Goal: Task Accomplishment & Management: Complete application form

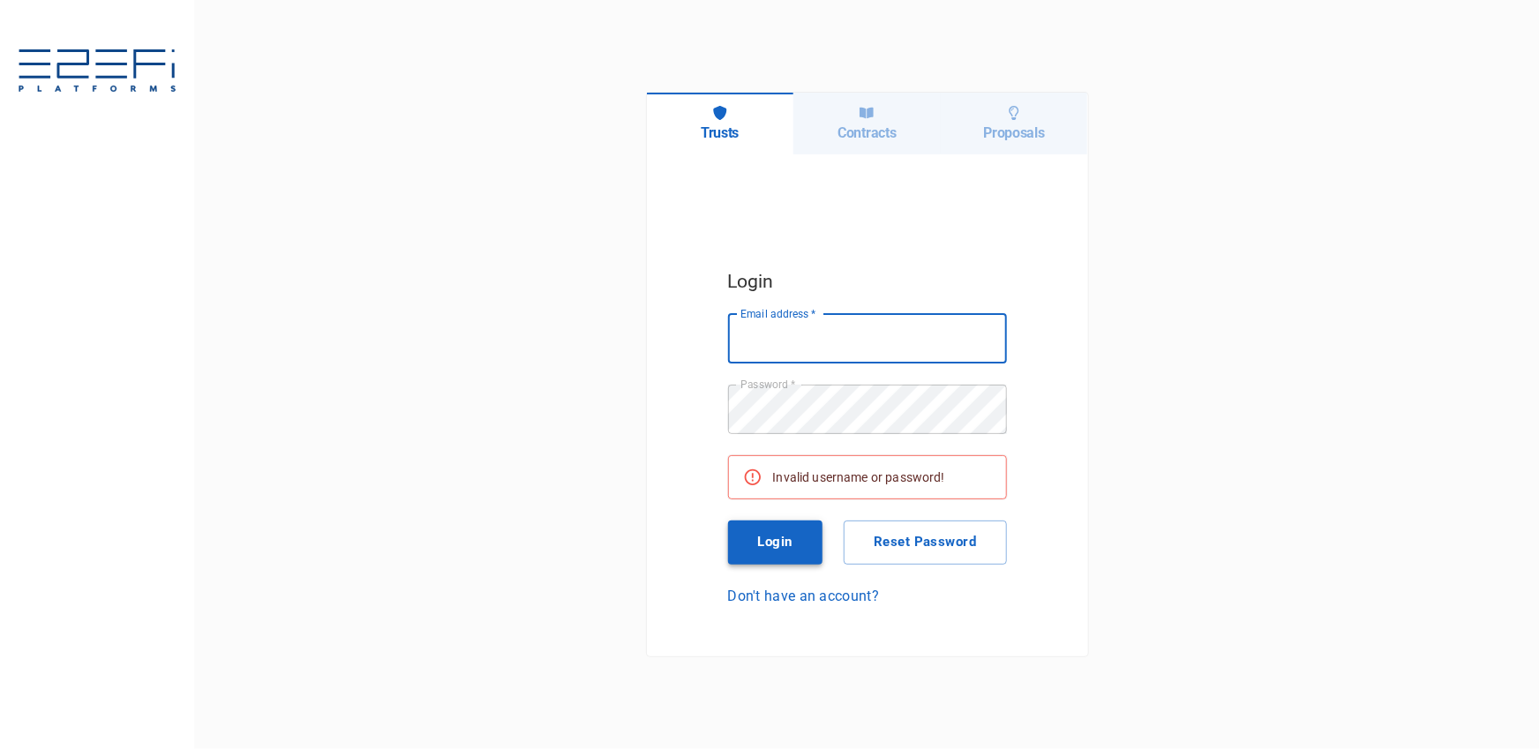
type input "[PERSON_NAME][EMAIL_ADDRESS][DOMAIN_NAME]"
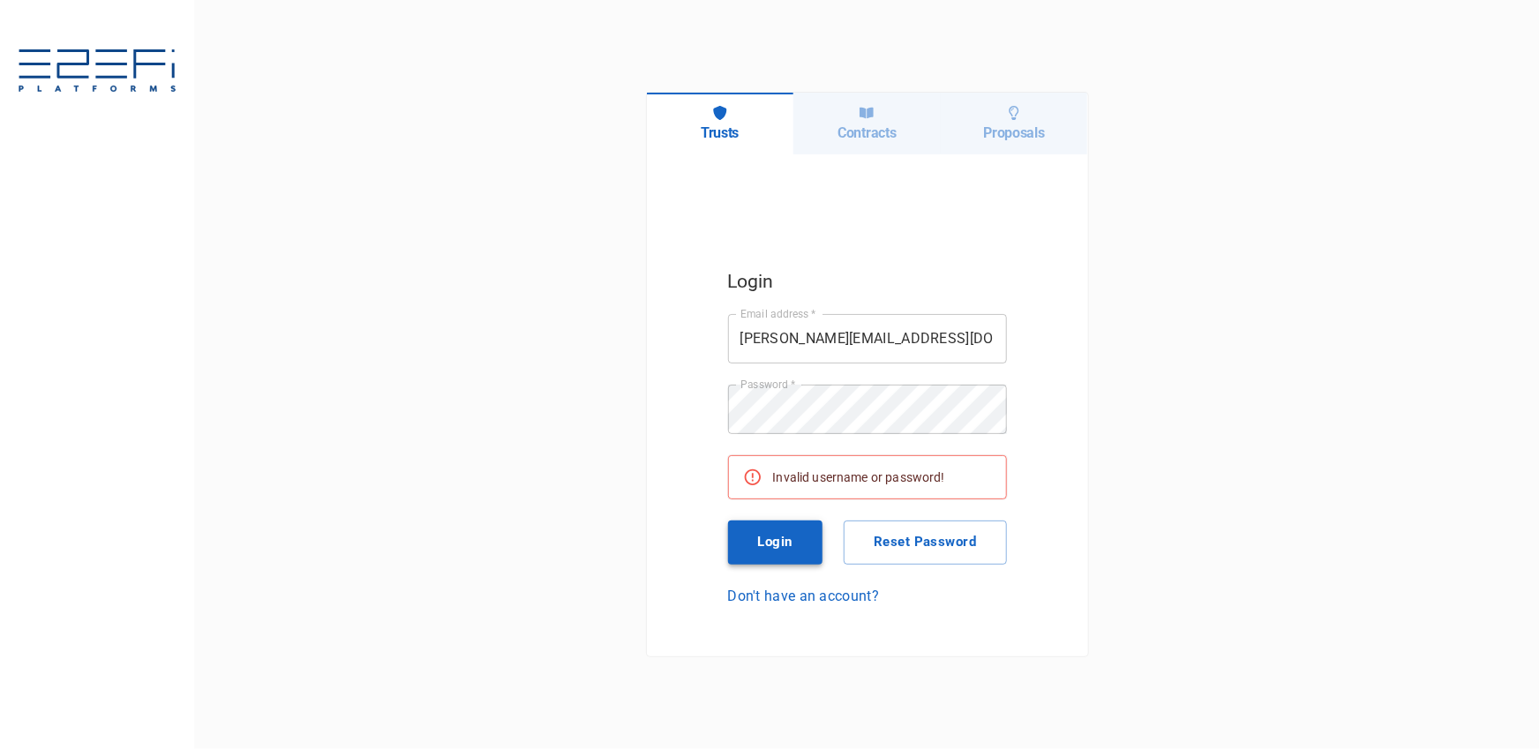
click at [770, 539] on button "Login" at bounding box center [775, 543] width 95 height 44
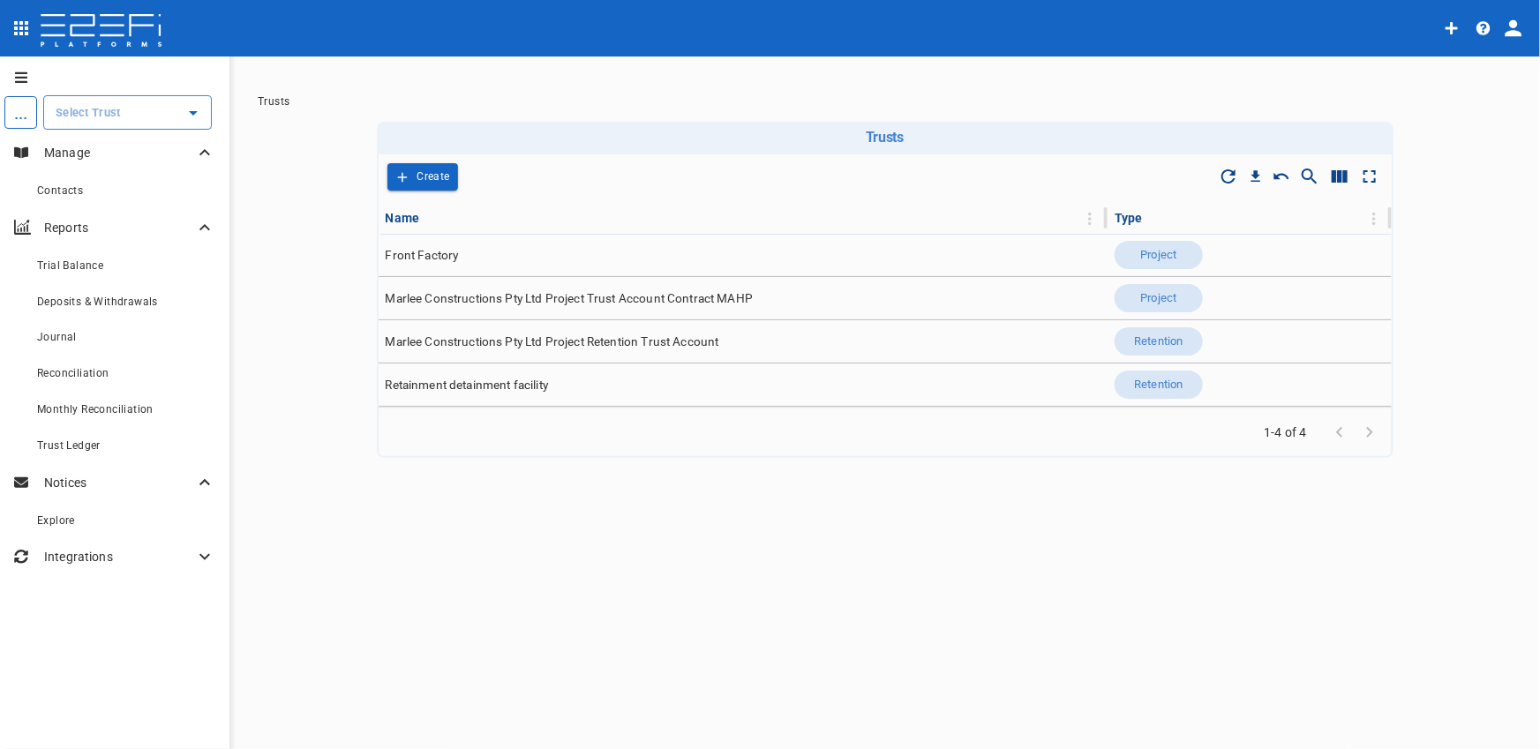
click at [181, 106] on div at bounding box center [192, 113] width 23 height 25
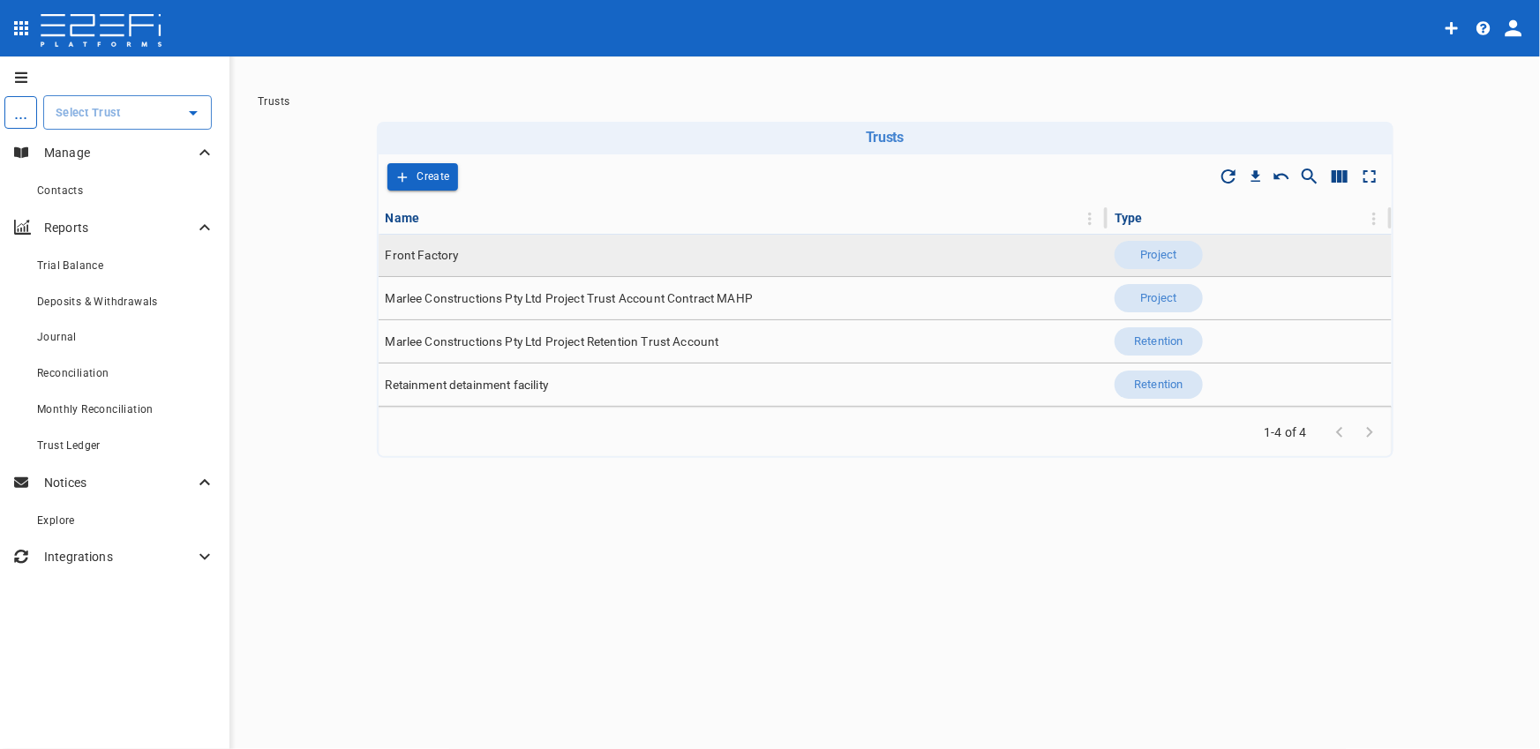
click at [506, 255] on td "Front Factory" at bounding box center [744, 255] width 730 height 42
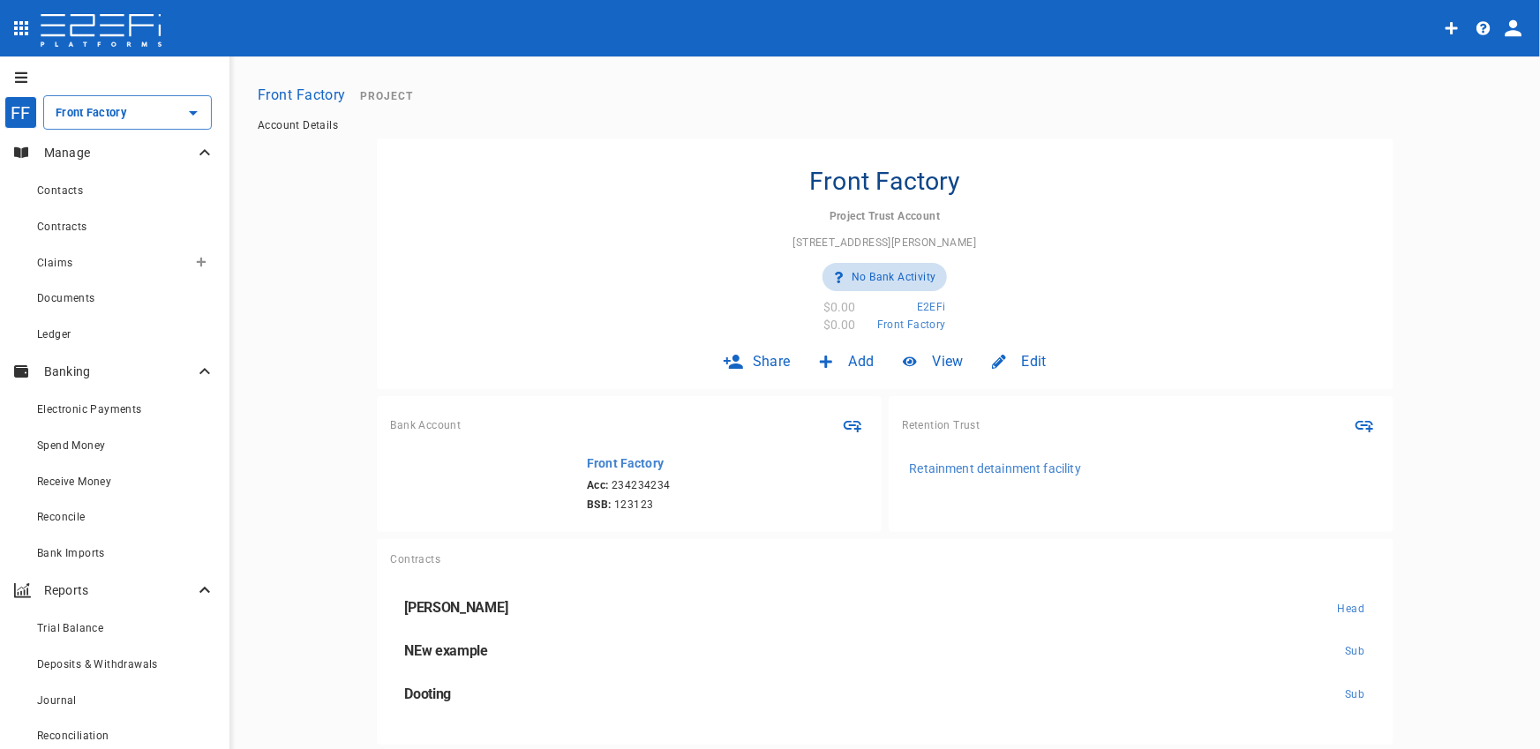
click at [199, 259] on button "button" at bounding box center [201, 262] width 28 height 28
click at [221, 292] on span "Smart Create" at bounding box center [227, 293] width 76 height 20
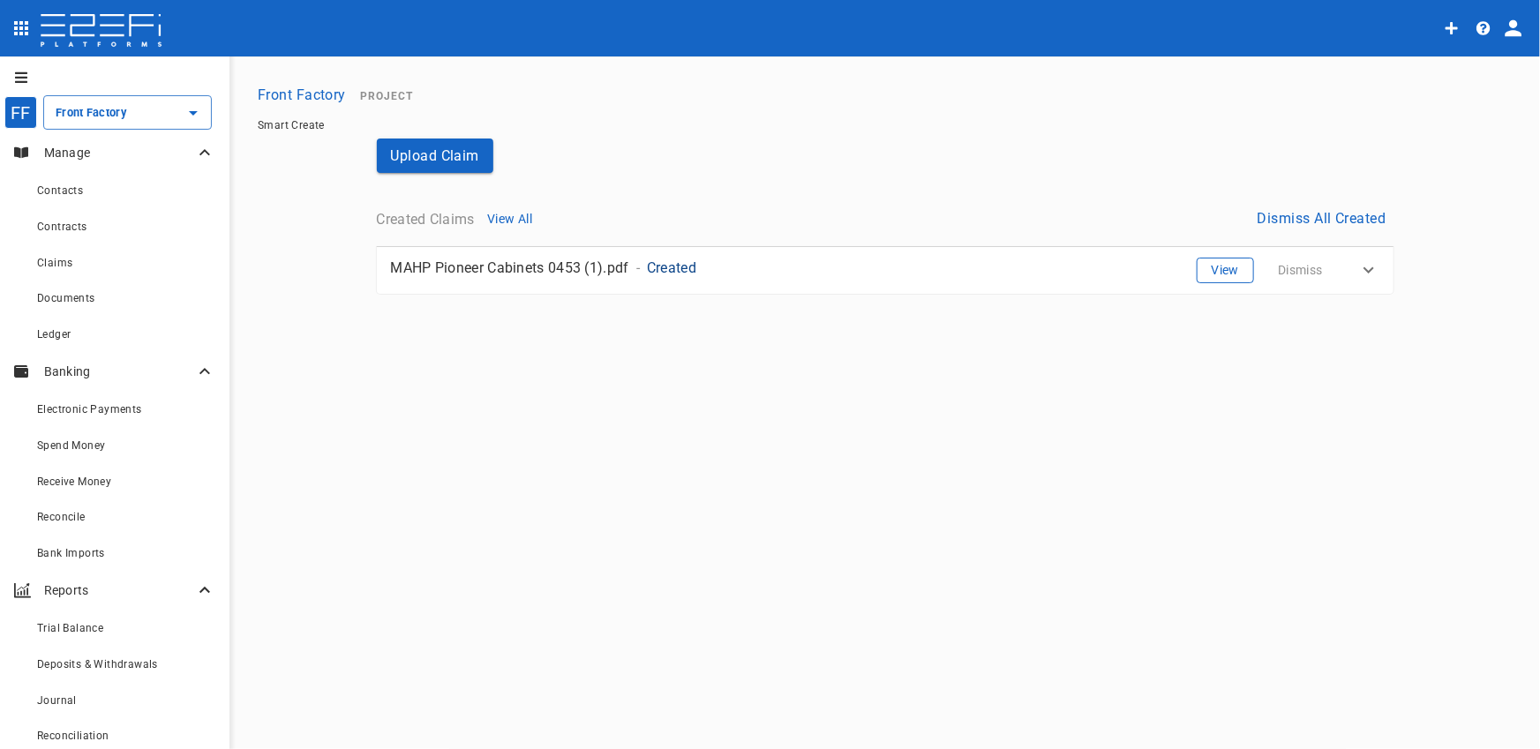
click at [1244, 272] on button "View" at bounding box center [1225, 271] width 57 height 26
click at [464, 149] on button "Upload Claim" at bounding box center [435, 156] width 117 height 34
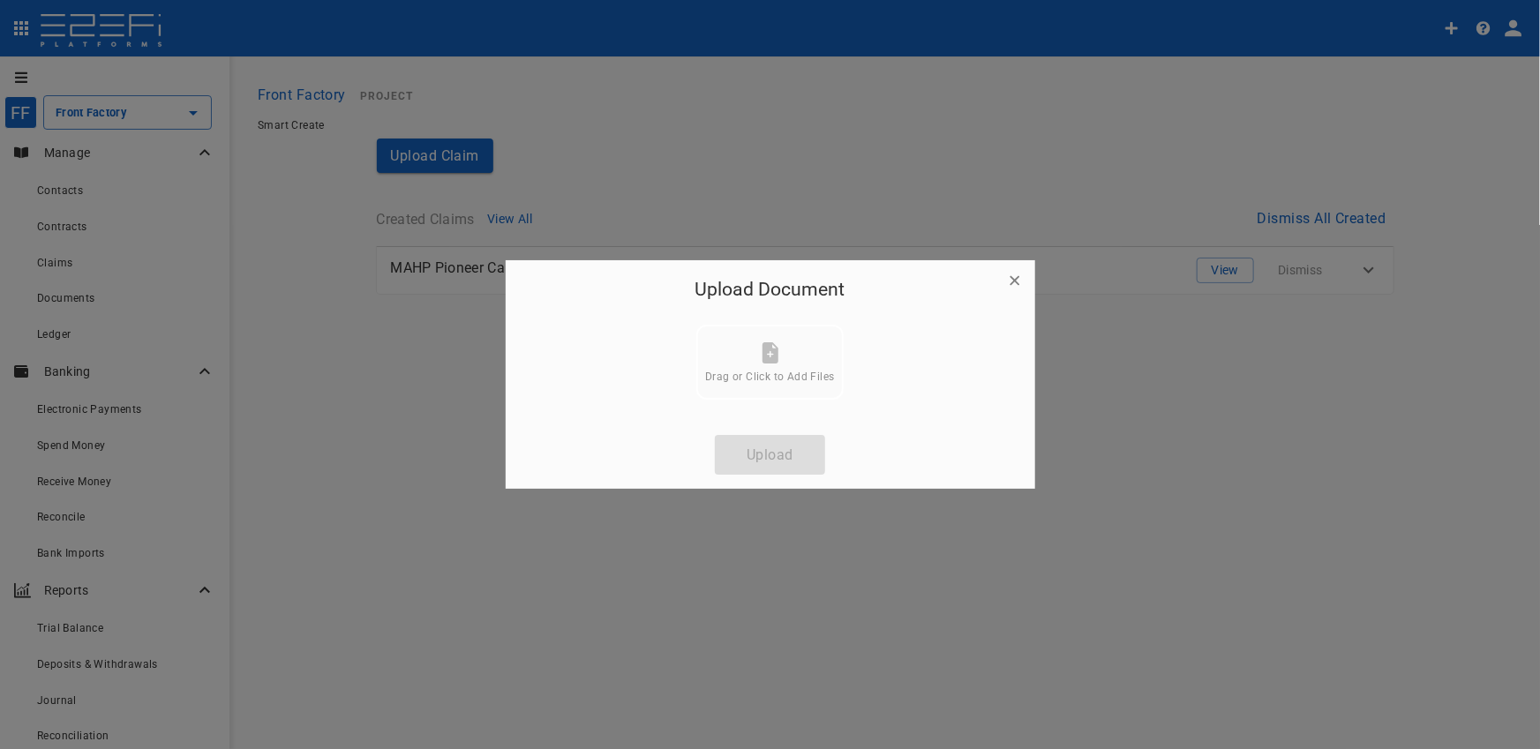
click at [748, 365] on div "Drag or Click to Add Files" at bounding box center [769, 362] width 129 height 41
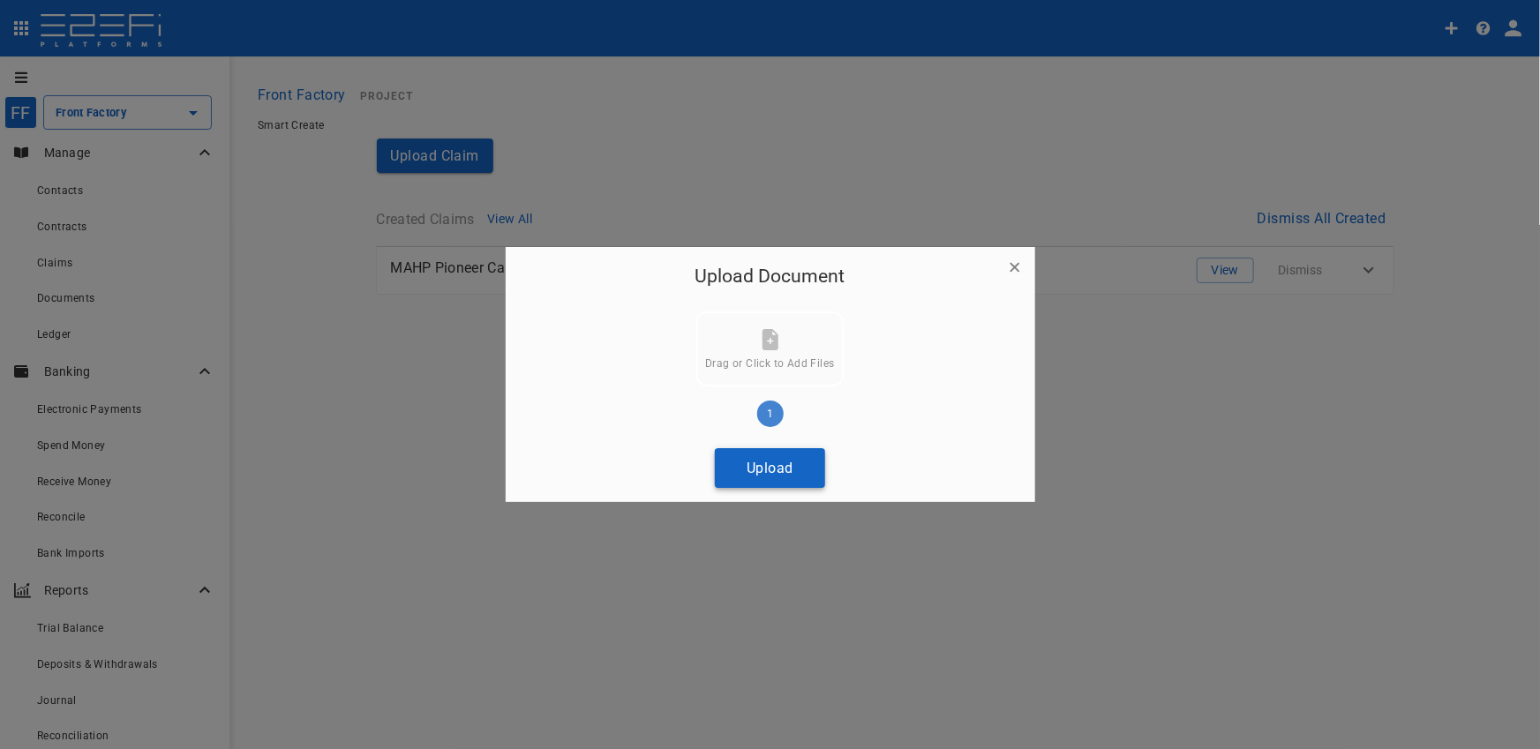
click at [793, 467] on button "Upload" at bounding box center [770, 468] width 110 height 40
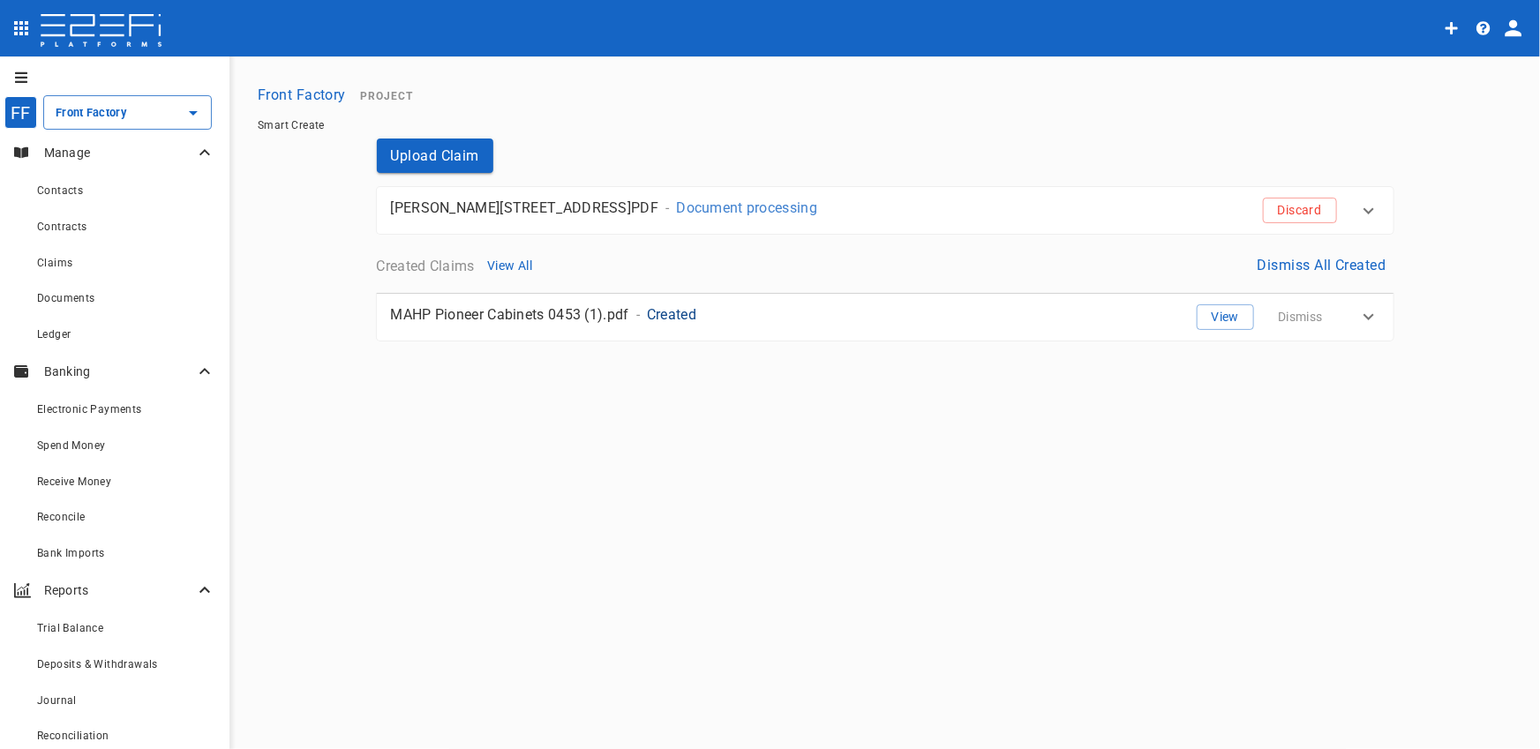
drag, startPoint x: 1166, startPoint y: 151, endPoint x: 1122, endPoint y: 183, distance: 54.4
click at [1166, 152] on div "Upload Claim [PERSON_NAME] 0055 Building No.1 Ground Floor PC7.PDF - Document p…" at bounding box center [885, 270] width 1059 height 263
click at [1116, 187] on div "[PERSON_NAME] 0055 Building No.1 Ground Floor PC7.PDF - Document processing Dis…" at bounding box center [860, 204] width 967 height 40
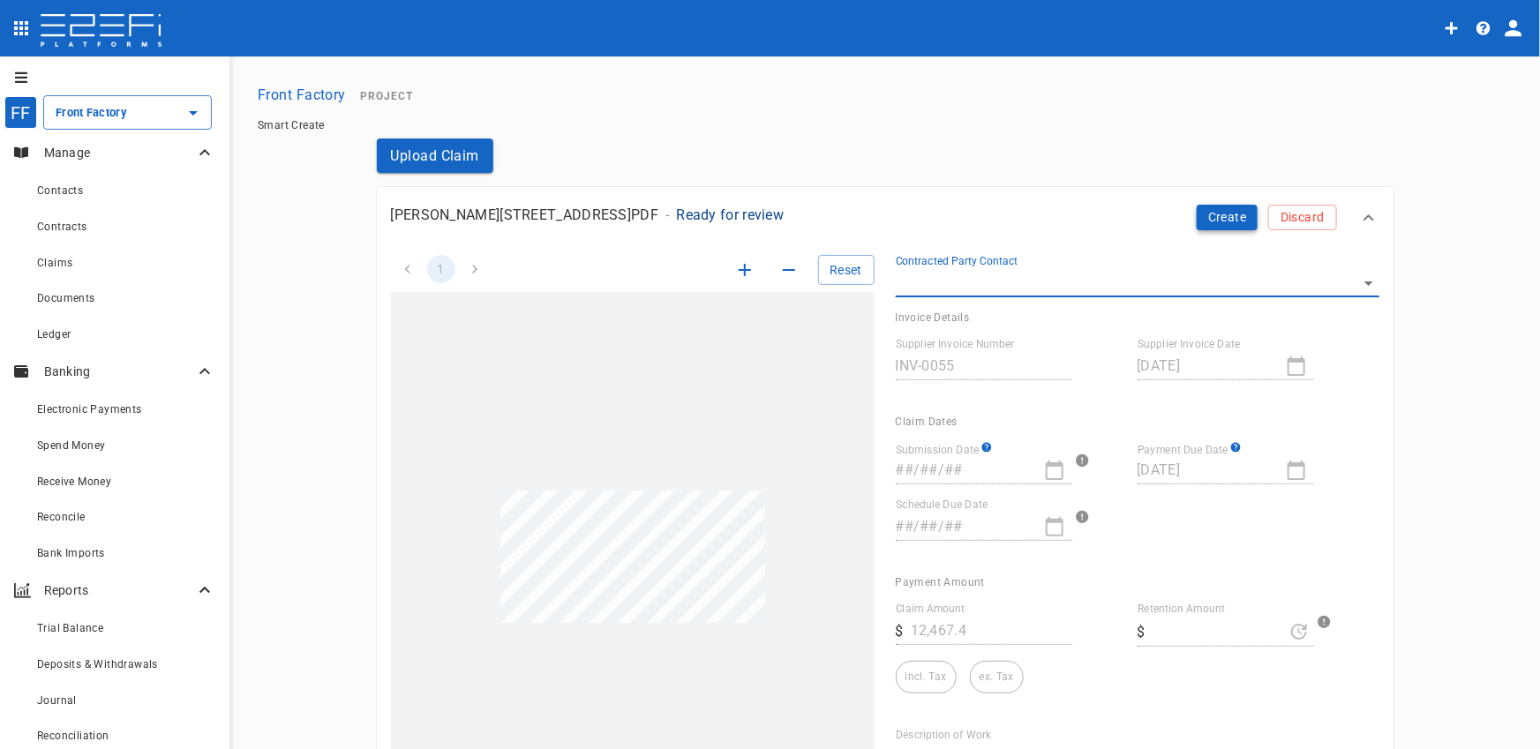
click at [1221, 218] on button "Create" at bounding box center [1228, 218] width 62 height 26
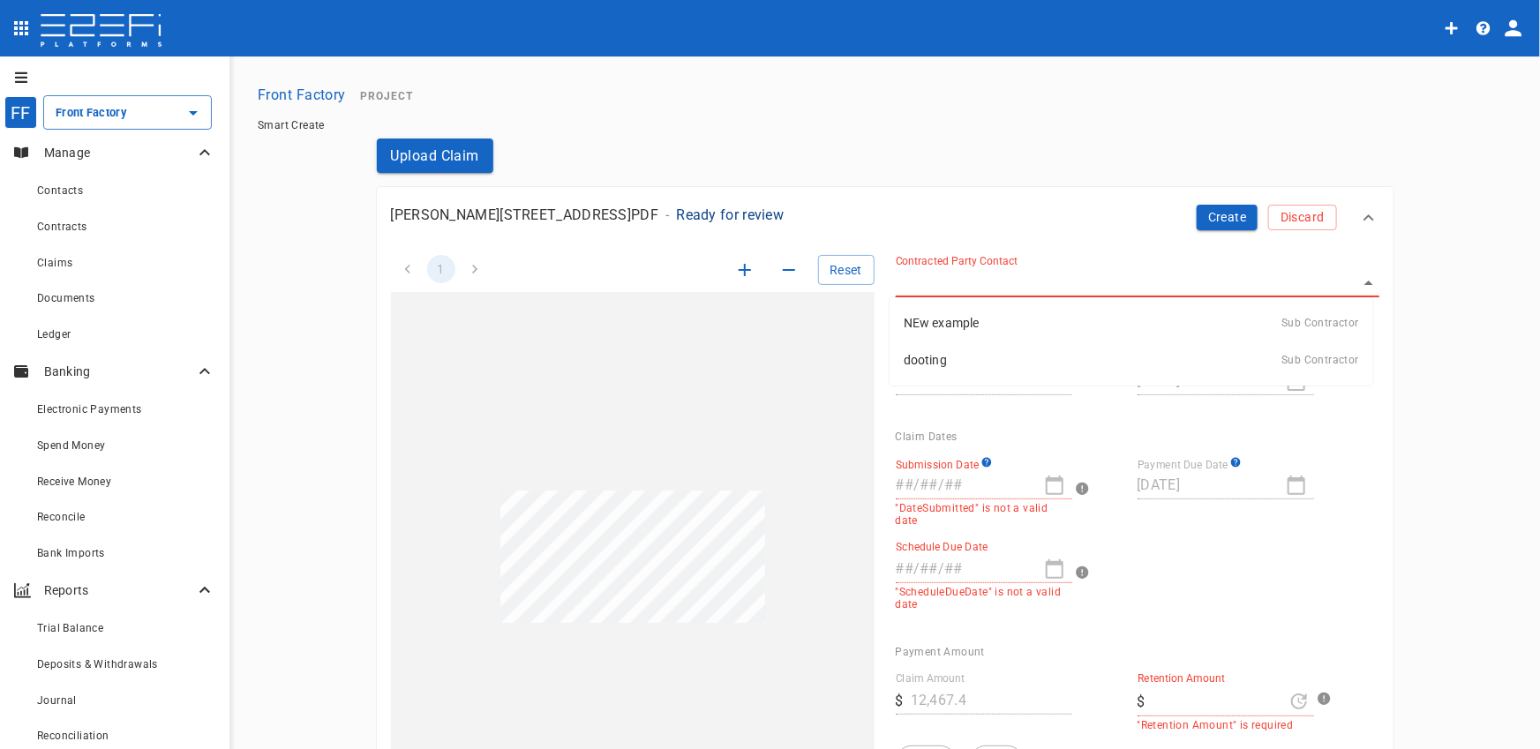
click at [1043, 292] on body "FF Front Factory ​ Manage Contacts Contracts Claims Documents Ledger Banking El…" at bounding box center [770, 374] width 1540 height 749
click at [1024, 267] on div at bounding box center [770, 374] width 1540 height 749
click at [985, 283] on body "FF Front Factory ​ Manage Contacts Contracts Claims Documents Ledger Banking El…" at bounding box center [770, 374] width 1540 height 749
click at [960, 318] on p "NEw example" at bounding box center [942, 323] width 76 height 18
type input "FJRDP0F000028G4C"
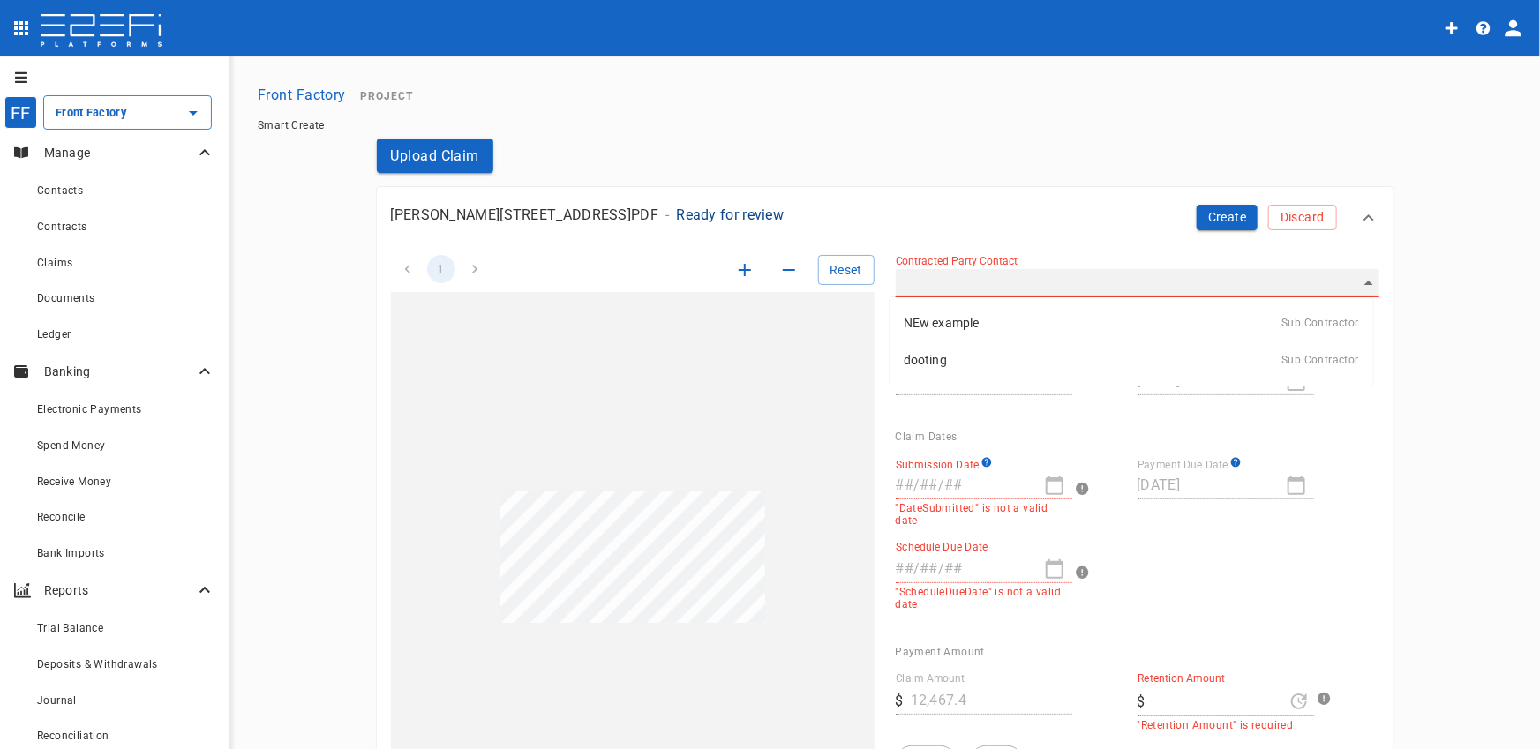
type input "[DATE]"
type input "1,246.74"
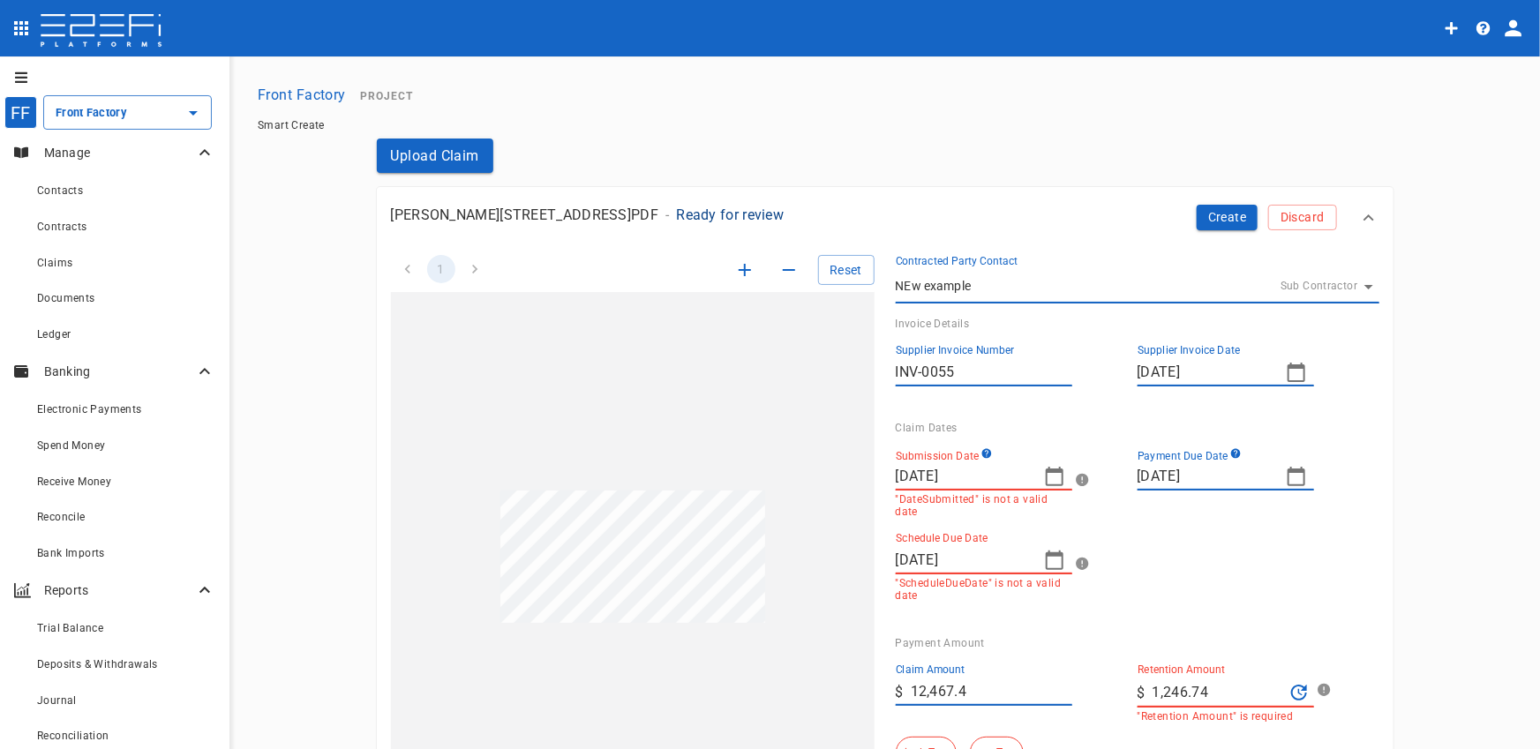
click at [980, 288] on body "FF Front Factory ​ Manage Contacts Contracts Claims Documents Ledger Banking El…" at bounding box center [770, 374] width 1540 height 749
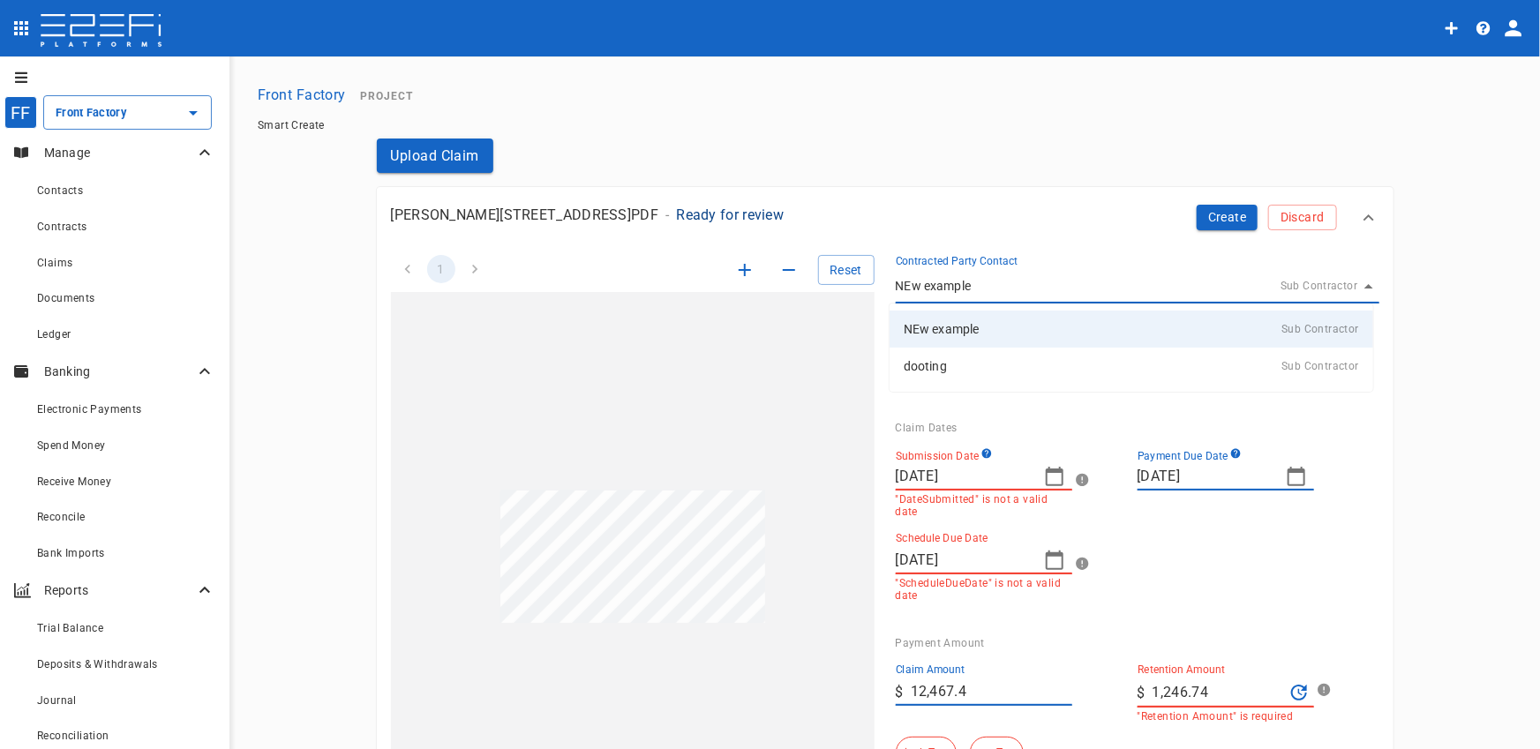
click at [1014, 267] on div at bounding box center [770, 374] width 1540 height 749
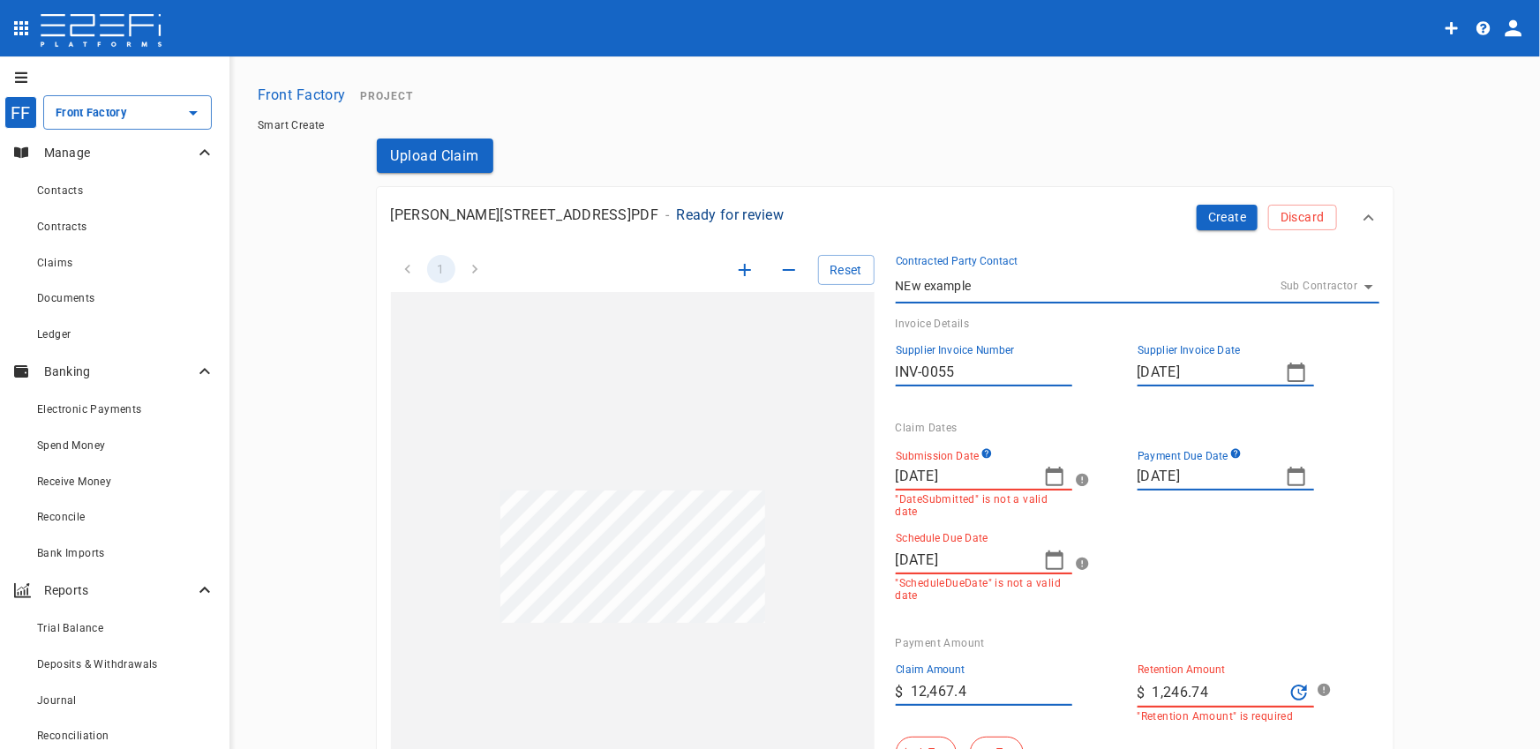
click at [1027, 257] on div "Contracted Party Contact NEw example Sub Contractor FJRDP0F000028G4C" at bounding box center [1138, 279] width 484 height 49
click at [999, 287] on body "FF Front Factory ​ Manage Contacts Contracts Claims Documents Ledger Banking El…" at bounding box center [770, 374] width 1540 height 749
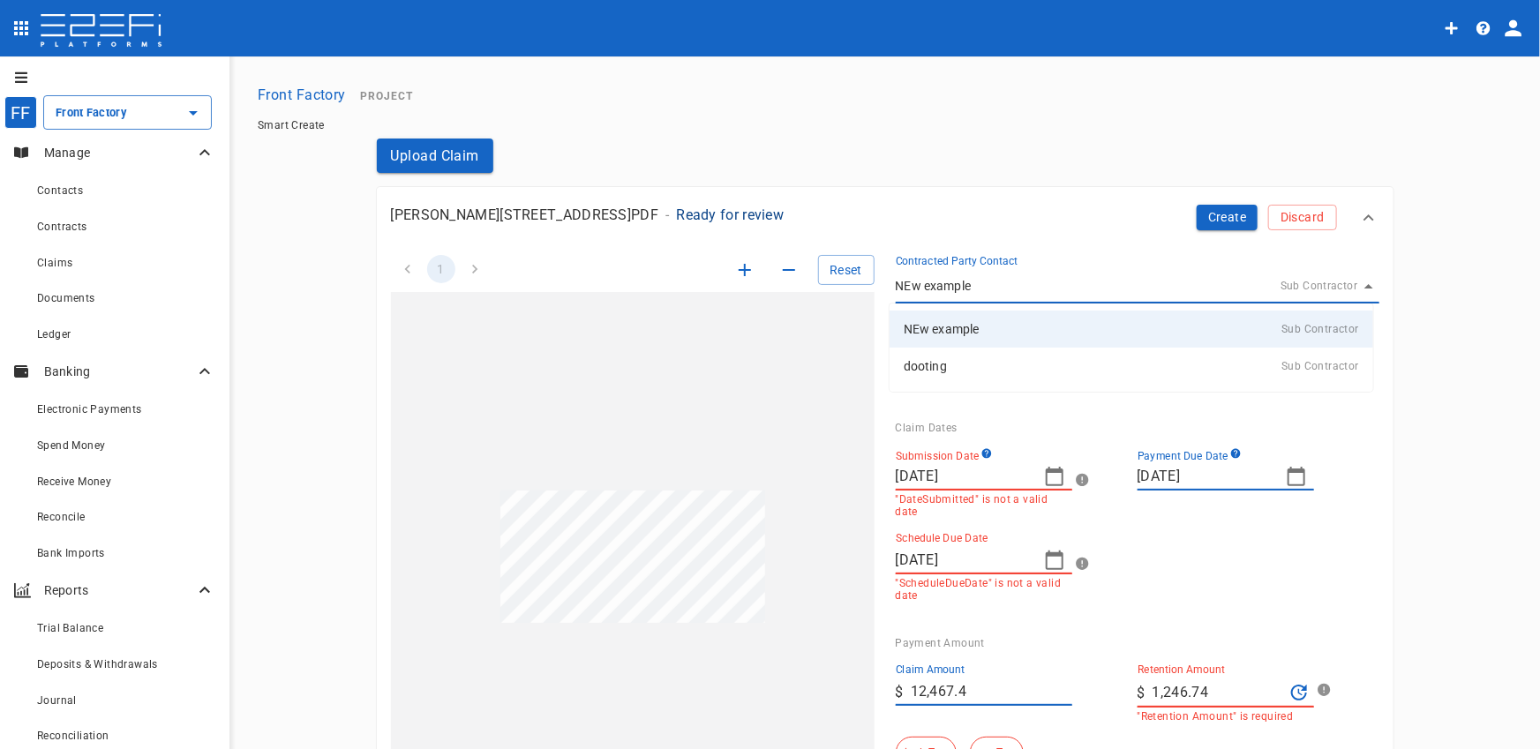
click at [993, 290] on div at bounding box center [770, 374] width 1540 height 749
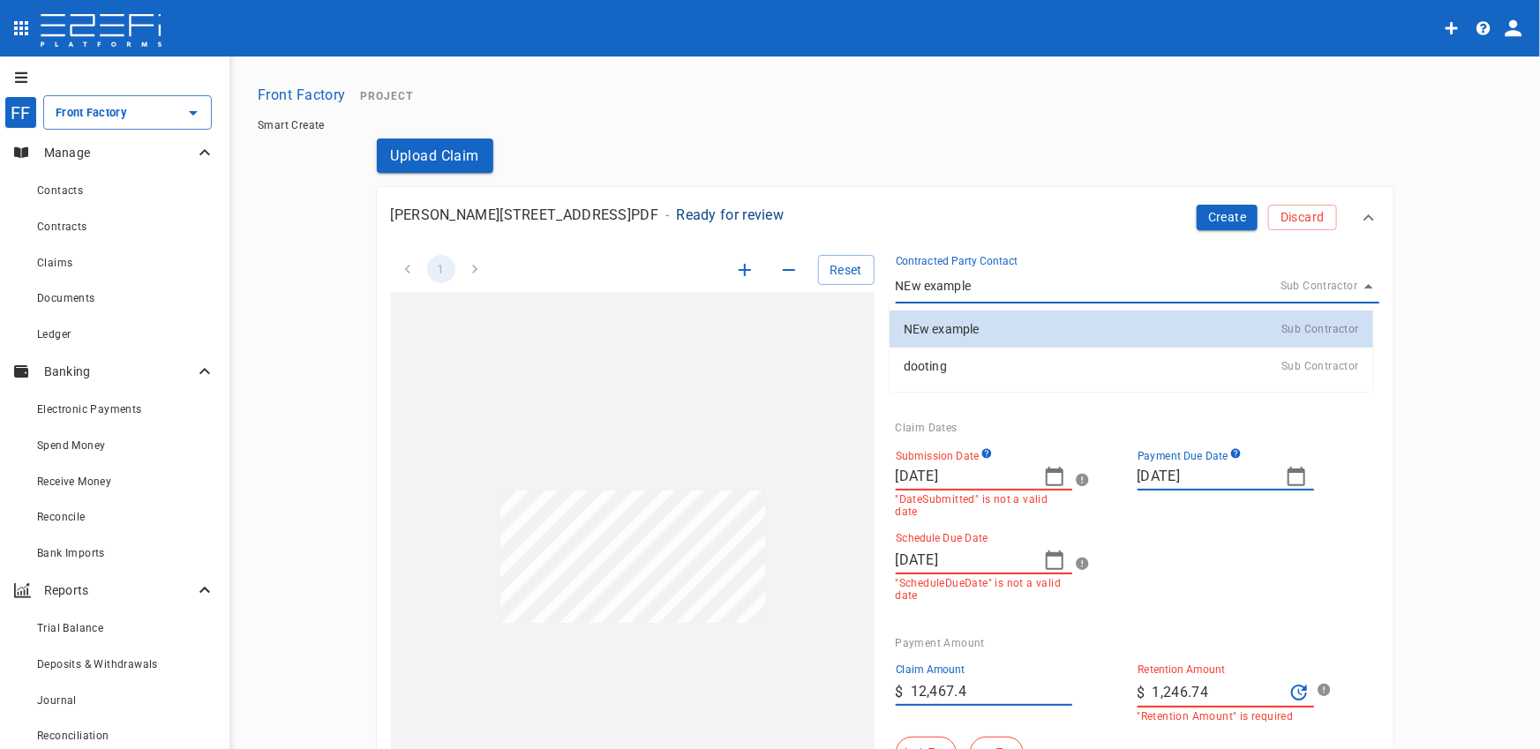
click at [1233, 538] on div at bounding box center [770, 374] width 1540 height 749
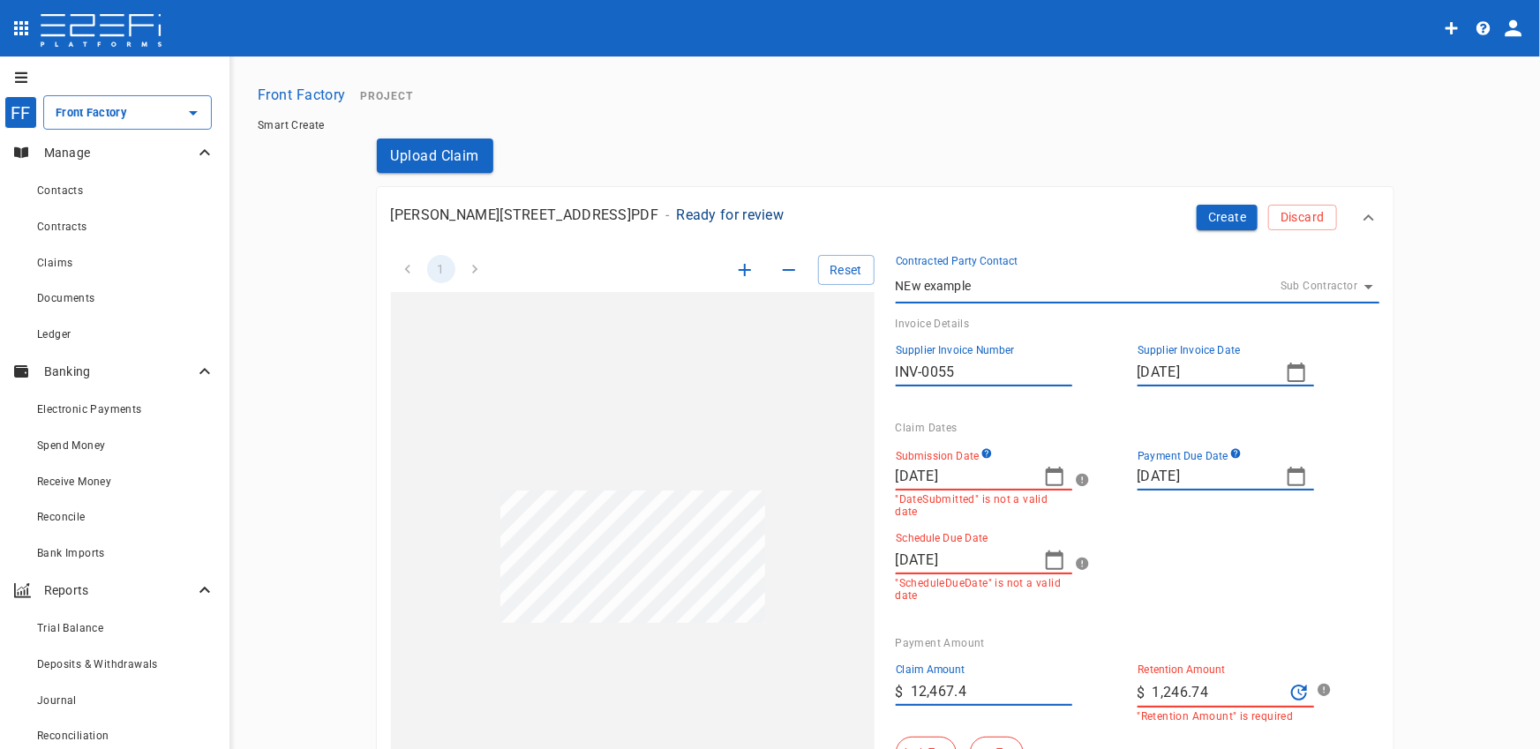
click at [1291, 483] on icon "button" at bounding box center [1296, 476] width 21 height 21
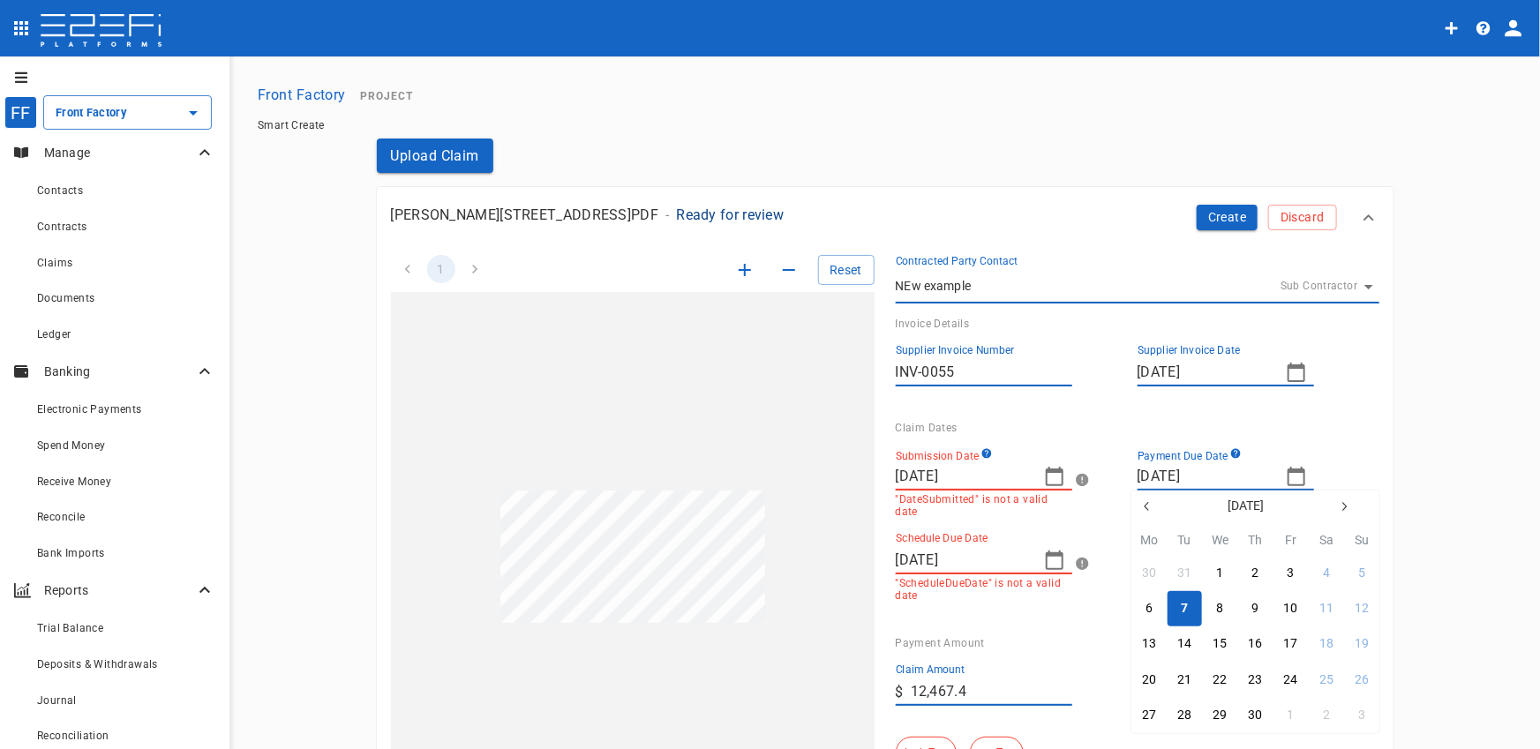
click at [1346, 372] on div at bounding box center [770, 374] width 1540 height 749
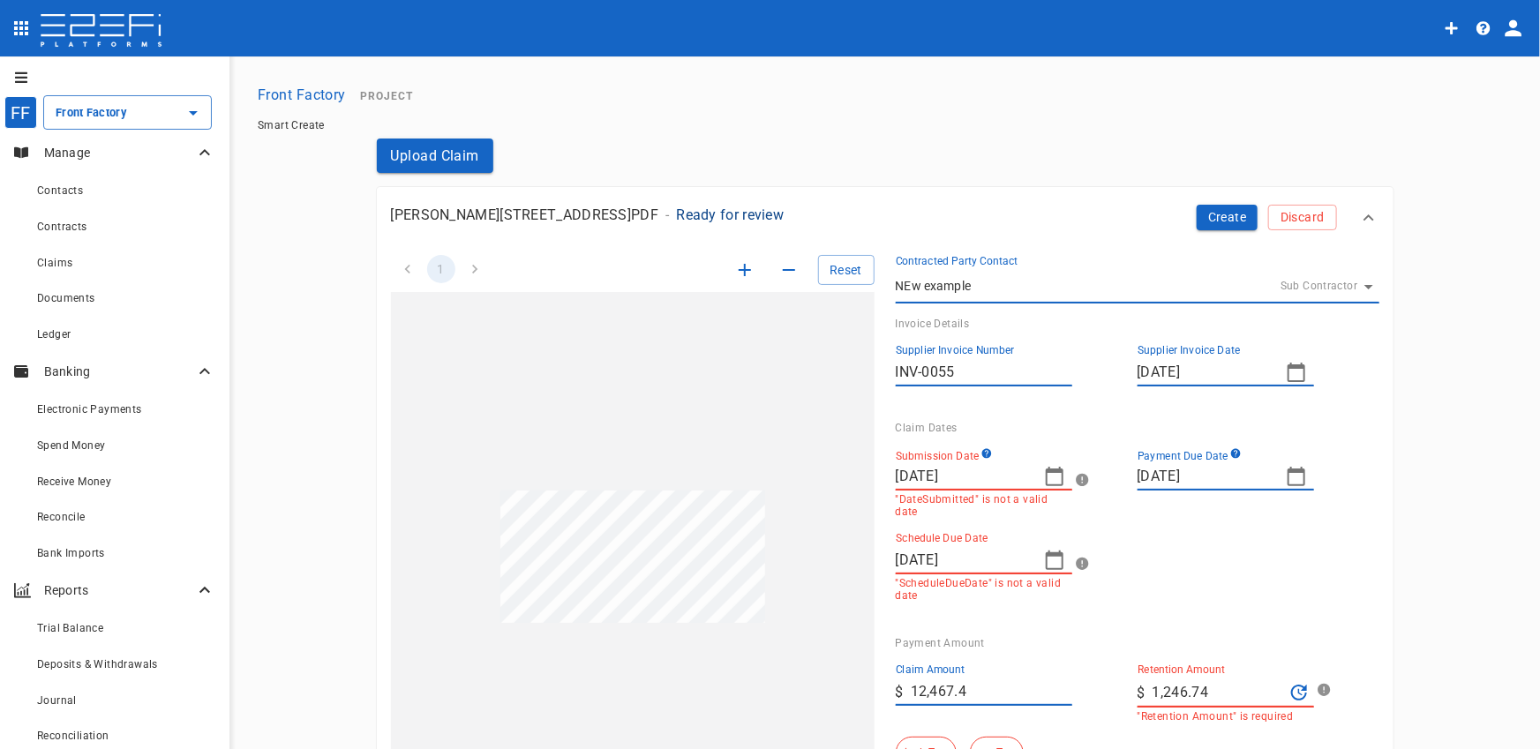
click at [1296, 369] on icon "button" at bounding box center [1296, 372] width 21 height 21
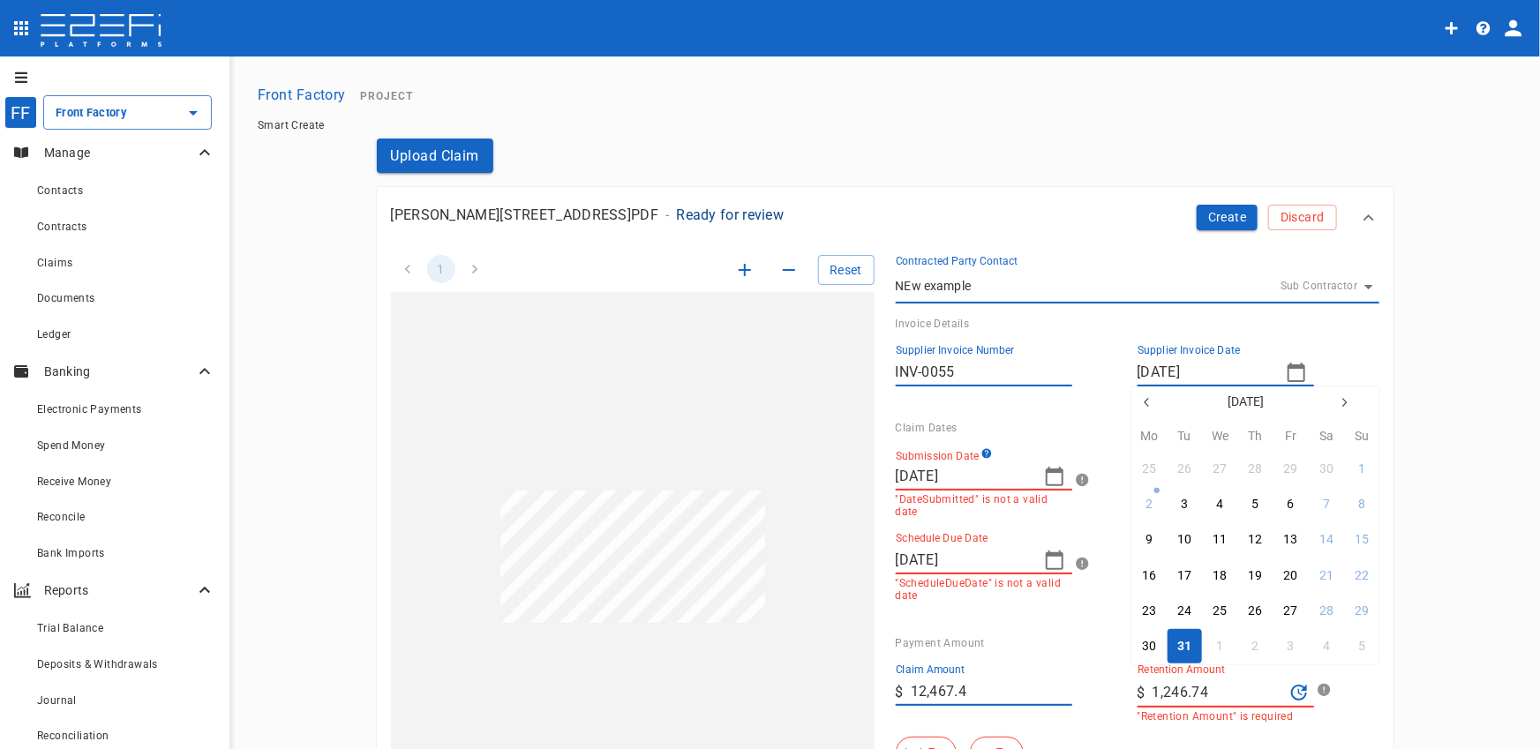
click at [1186, 649] on div "31" at bounding box center [1184, 646] width 14 height 19
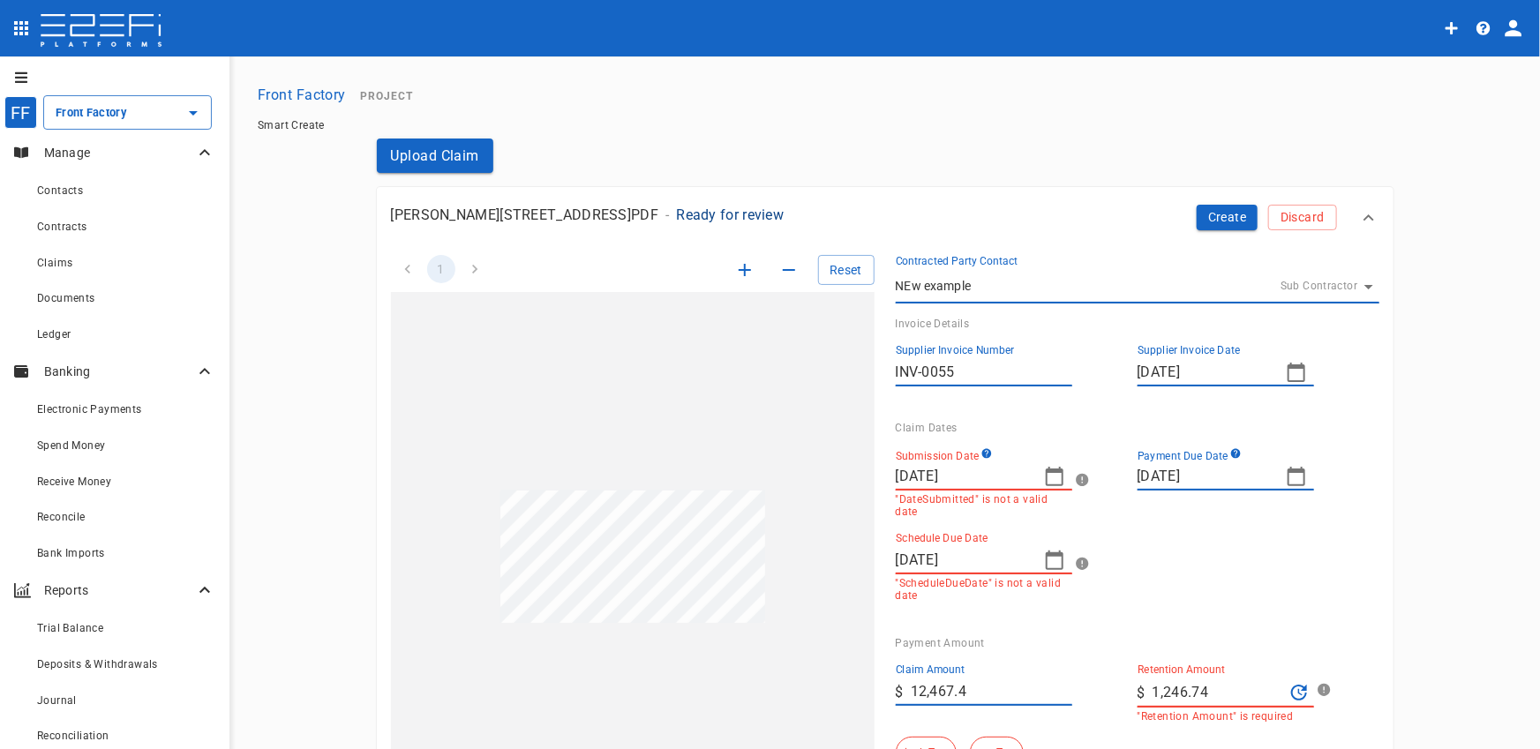
click at [1296, 385] on button "button" at bounding box center [1296, 372] width 35 height 35
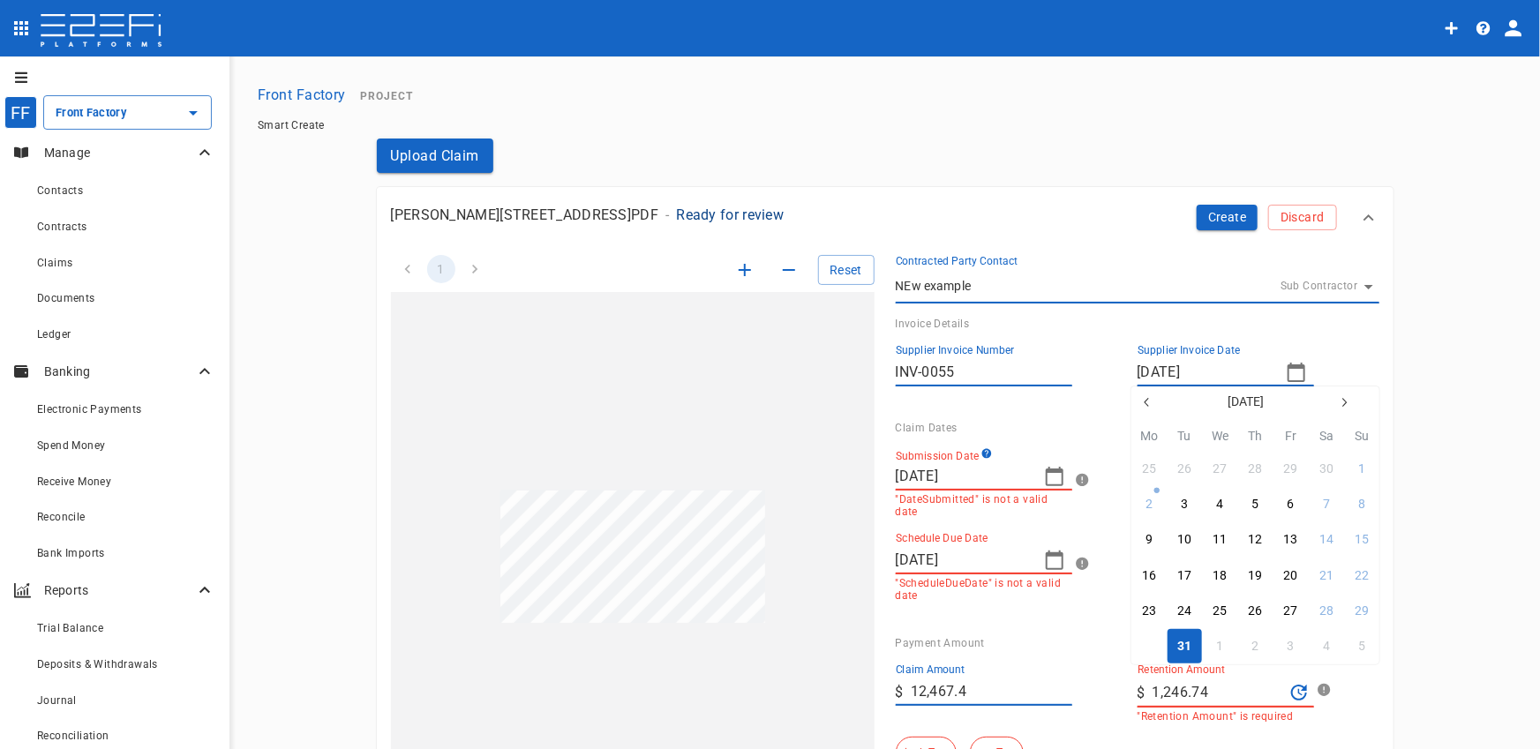
click at [1152, 647] on div "30" at bounding box center [1149, 646] width 14 height 19
type input "[DATE]"
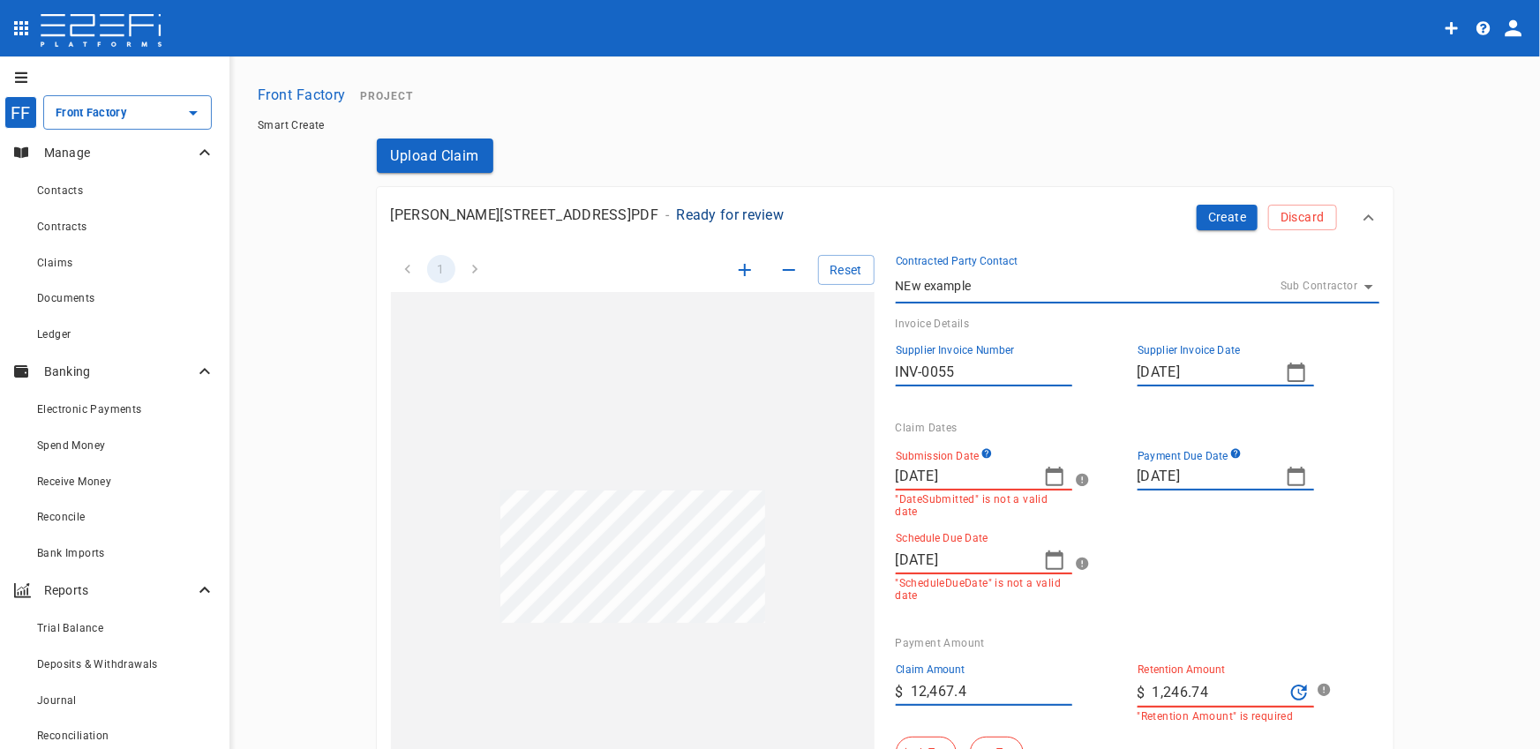
click at [1057, 481] on icon "button" at bounding box center [1055, 476] width 18 height 19
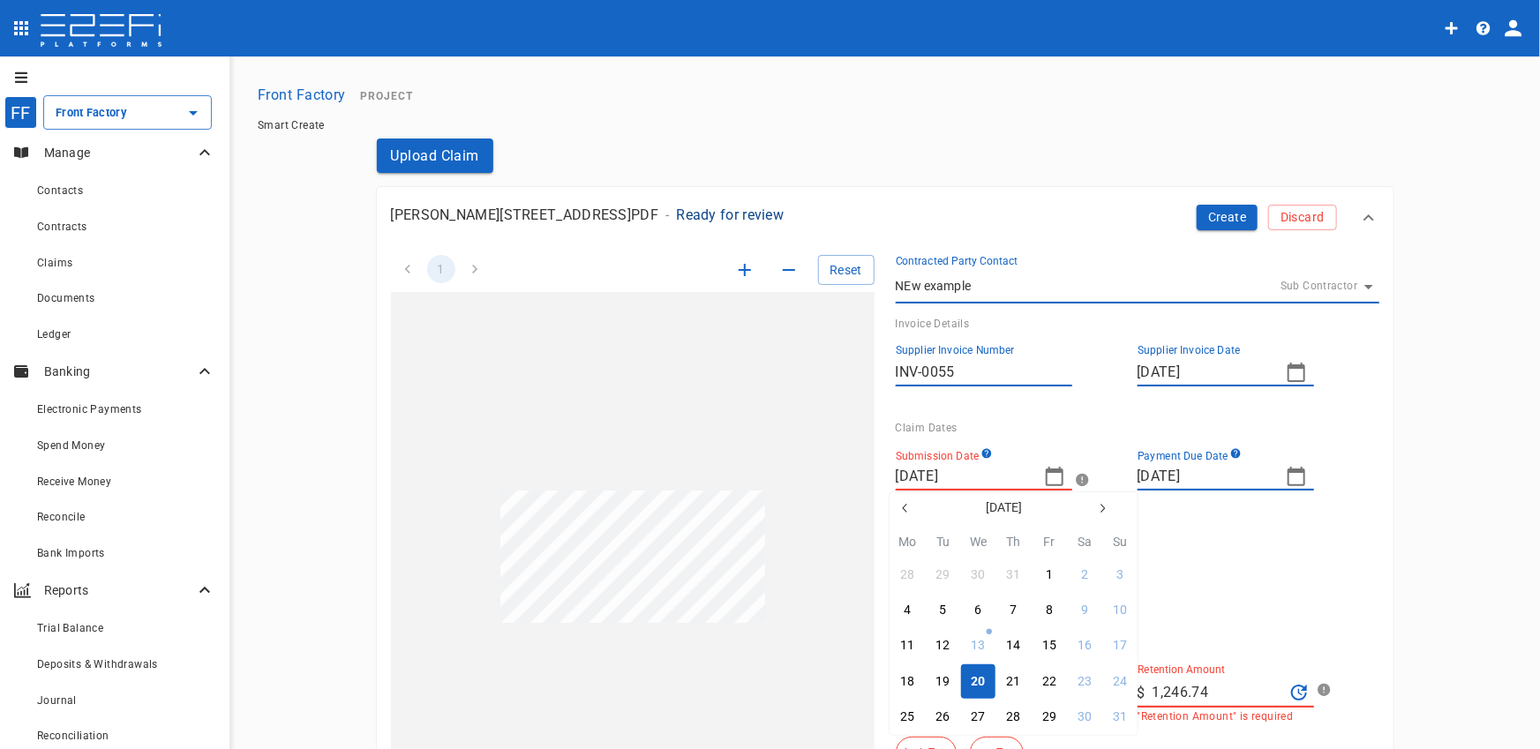
click at [987, 677] on button "20" at bounding box center [978, 682] width 34 height 34
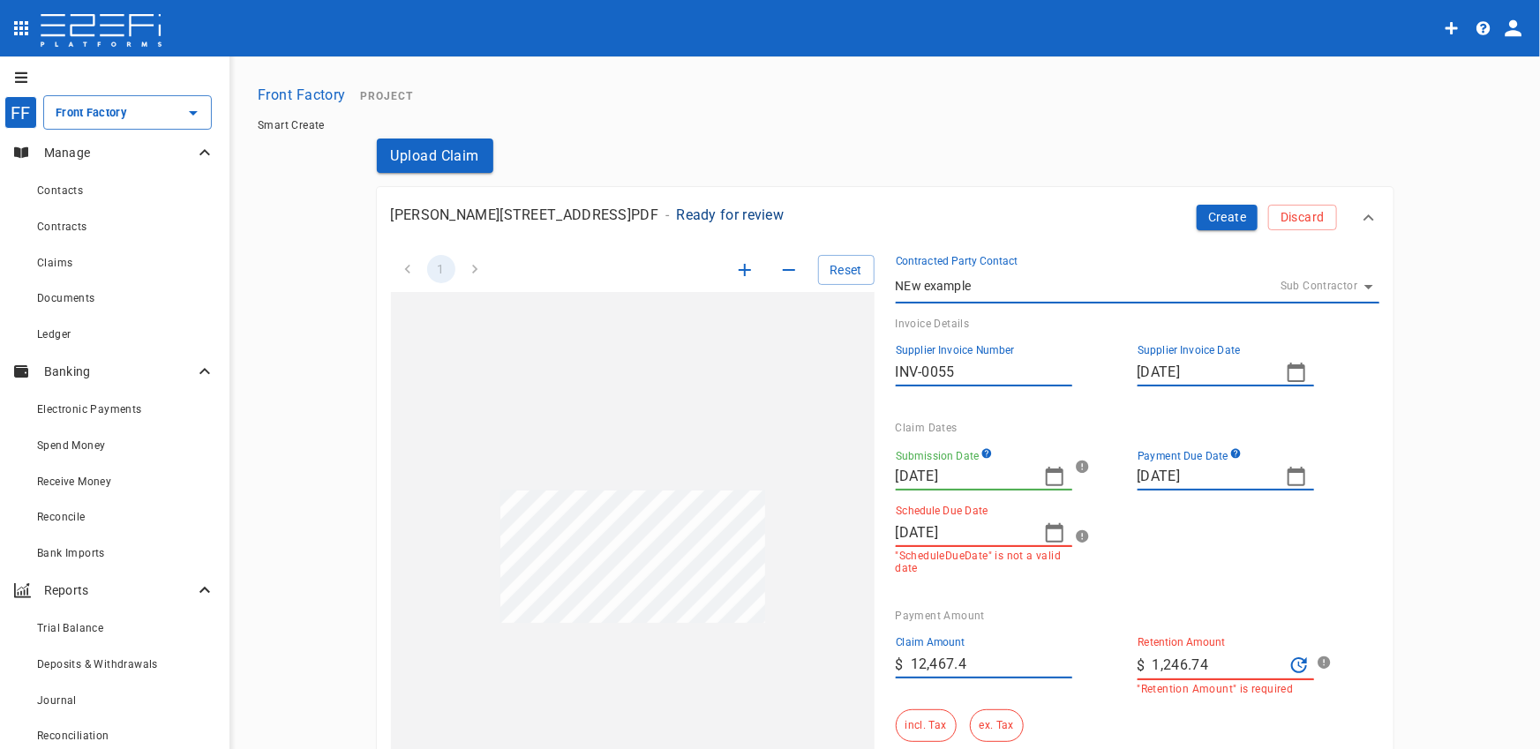
click at [1044, 538] on icon "button" at bounding box center [1054, 533] width 21 height 21
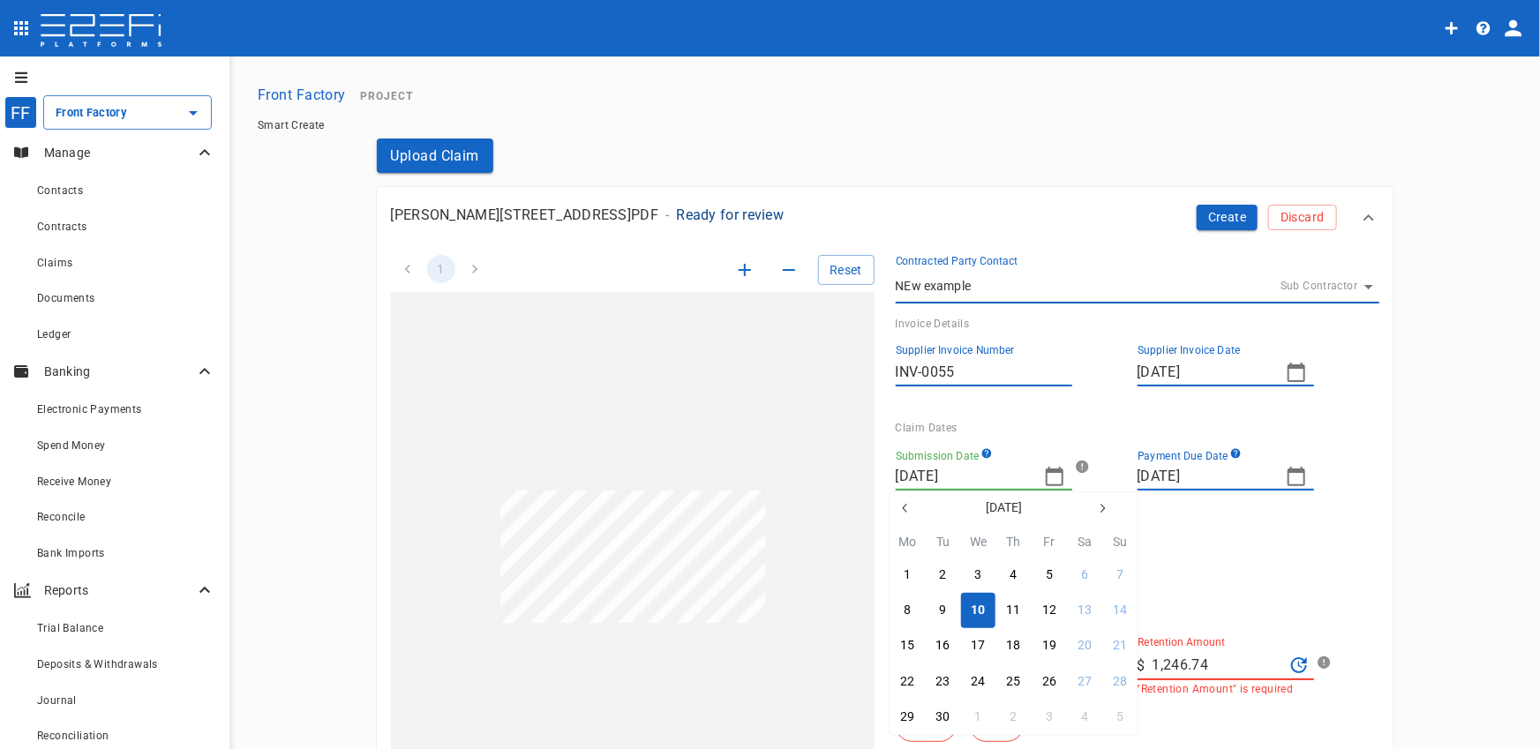
click at [979, 601] on div "10" at bounding box center [978, 610] width 14 height 19
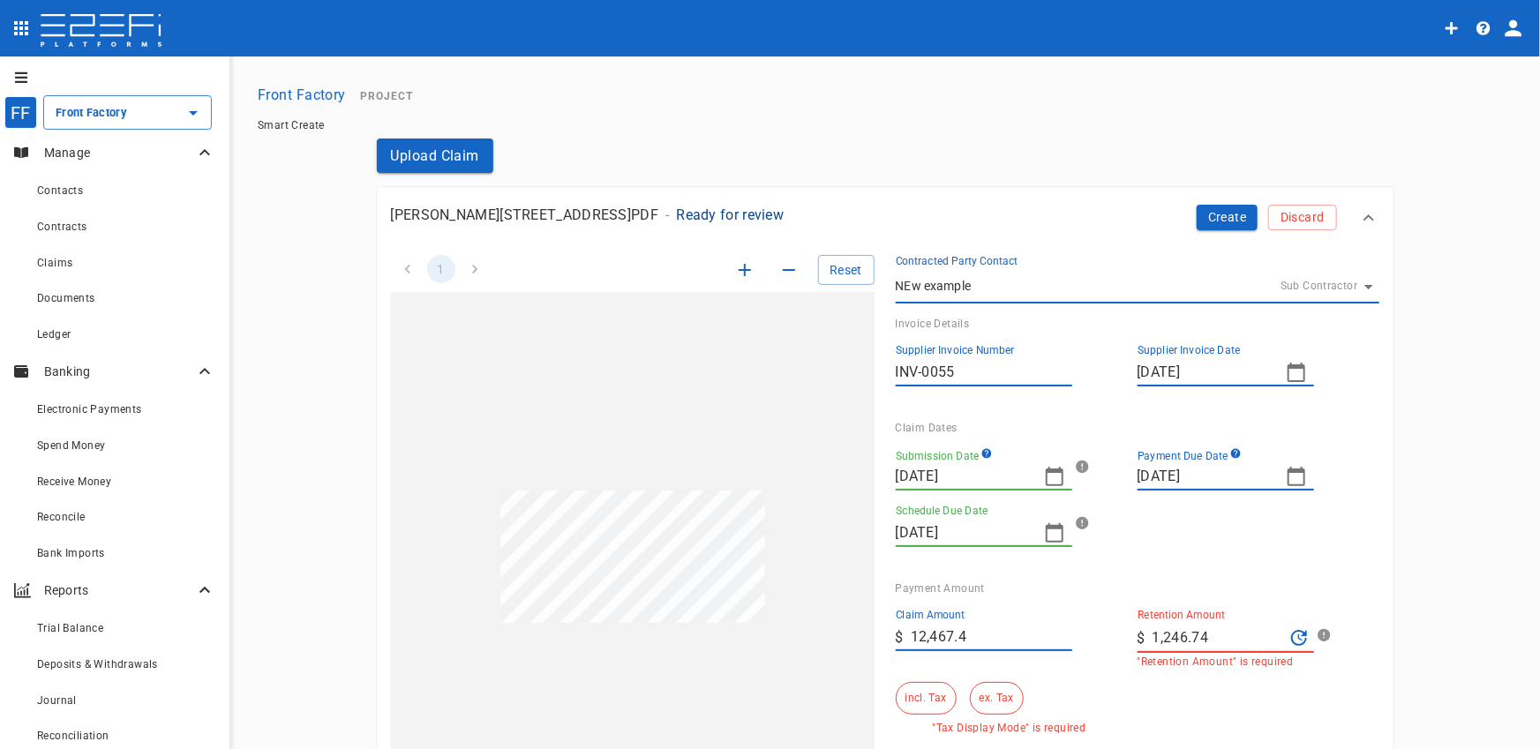
click at [1218, 539] on div "Submission Date [DATE] Payment Due Date [DATE] Schedule Due Date [DATE]" at bounding box center [1124, 490] width 484 height 113
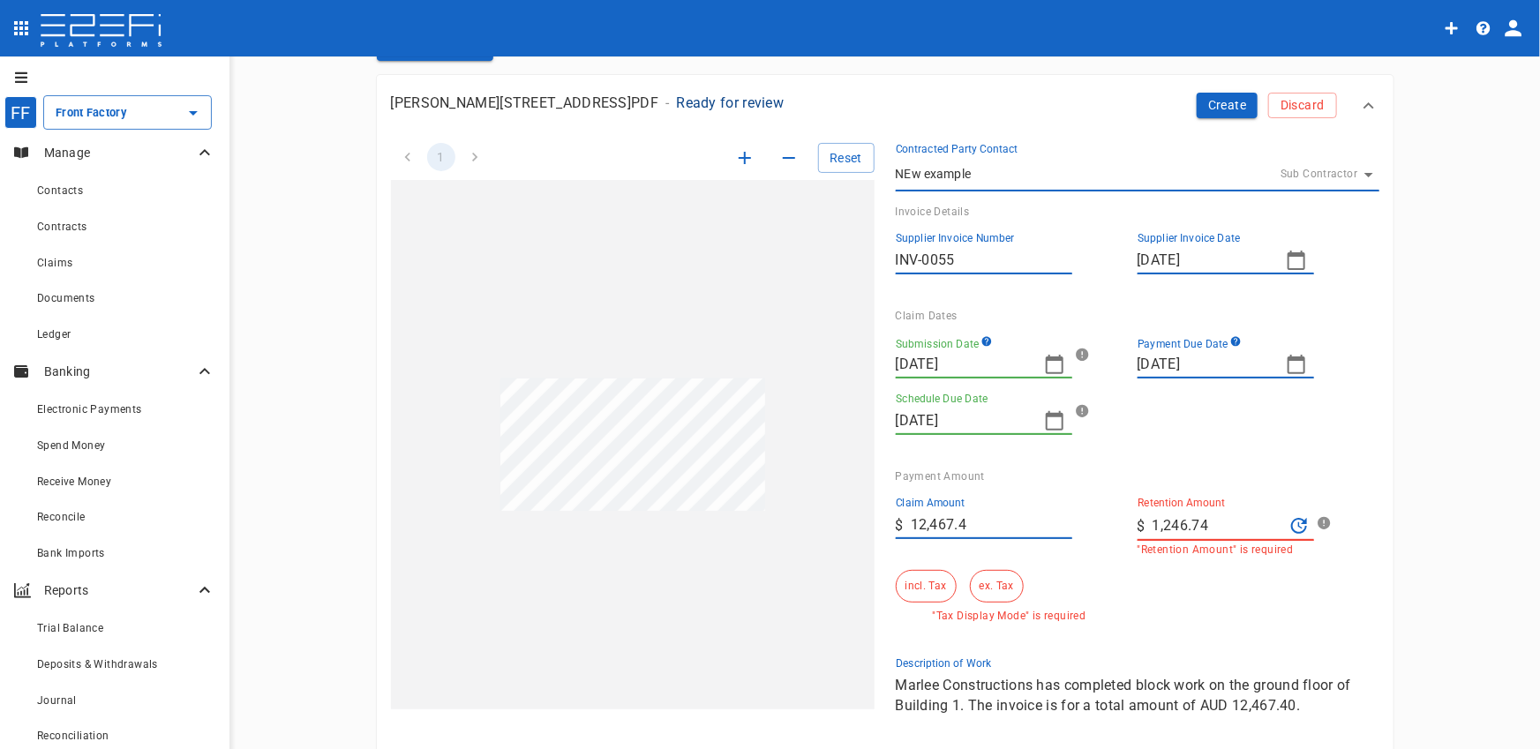
scroll to position [115, 0]
click at [1234, 531] on input "1,246.74" at bounding box center [1219, 523] width 132 height 28
click at [1296, 524] on icon "Recalculate Retention Amount" at bounding box center [1299, 523] width 21 height 21
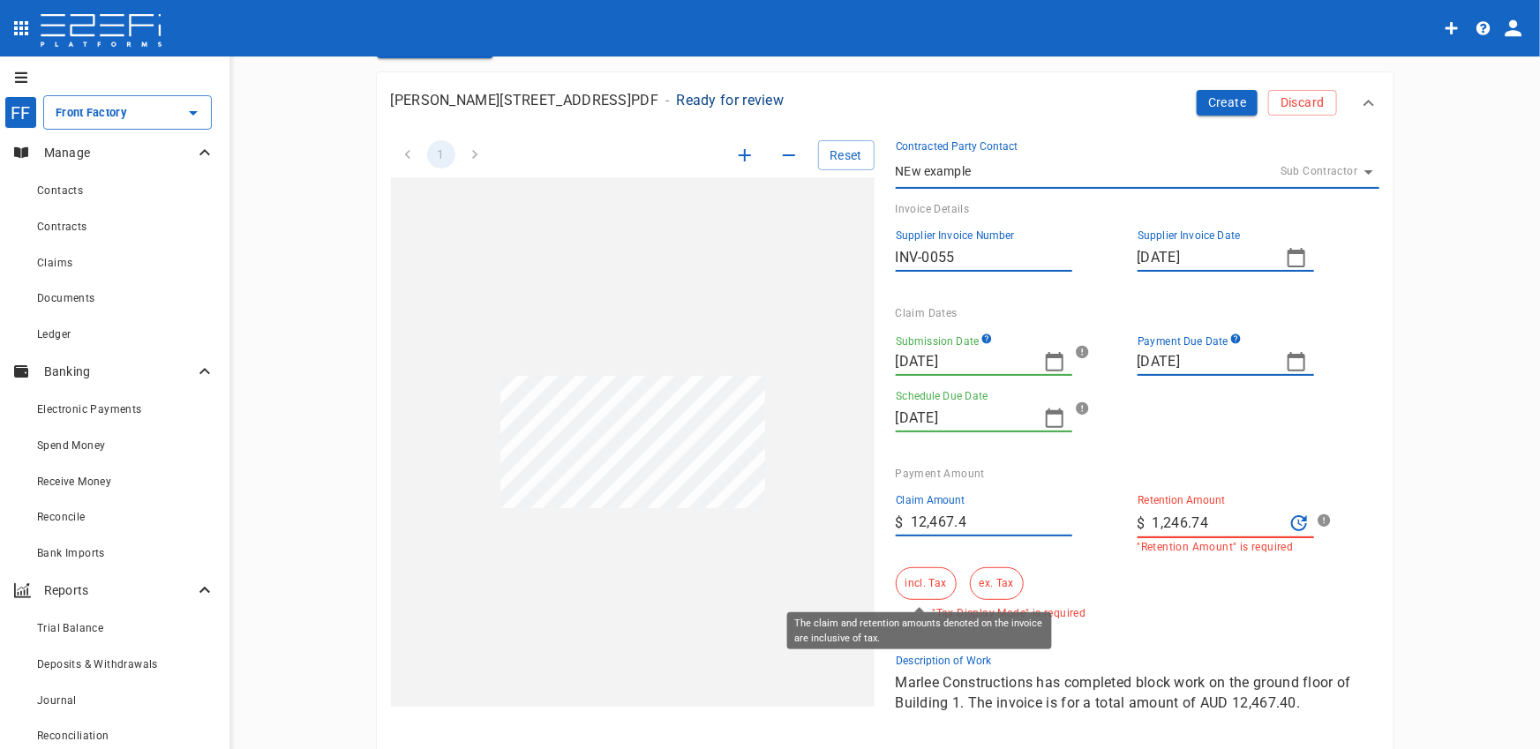
click at [938, 586] on button "incl. Tax" at bounding box center [926, 584] width 61 height 33
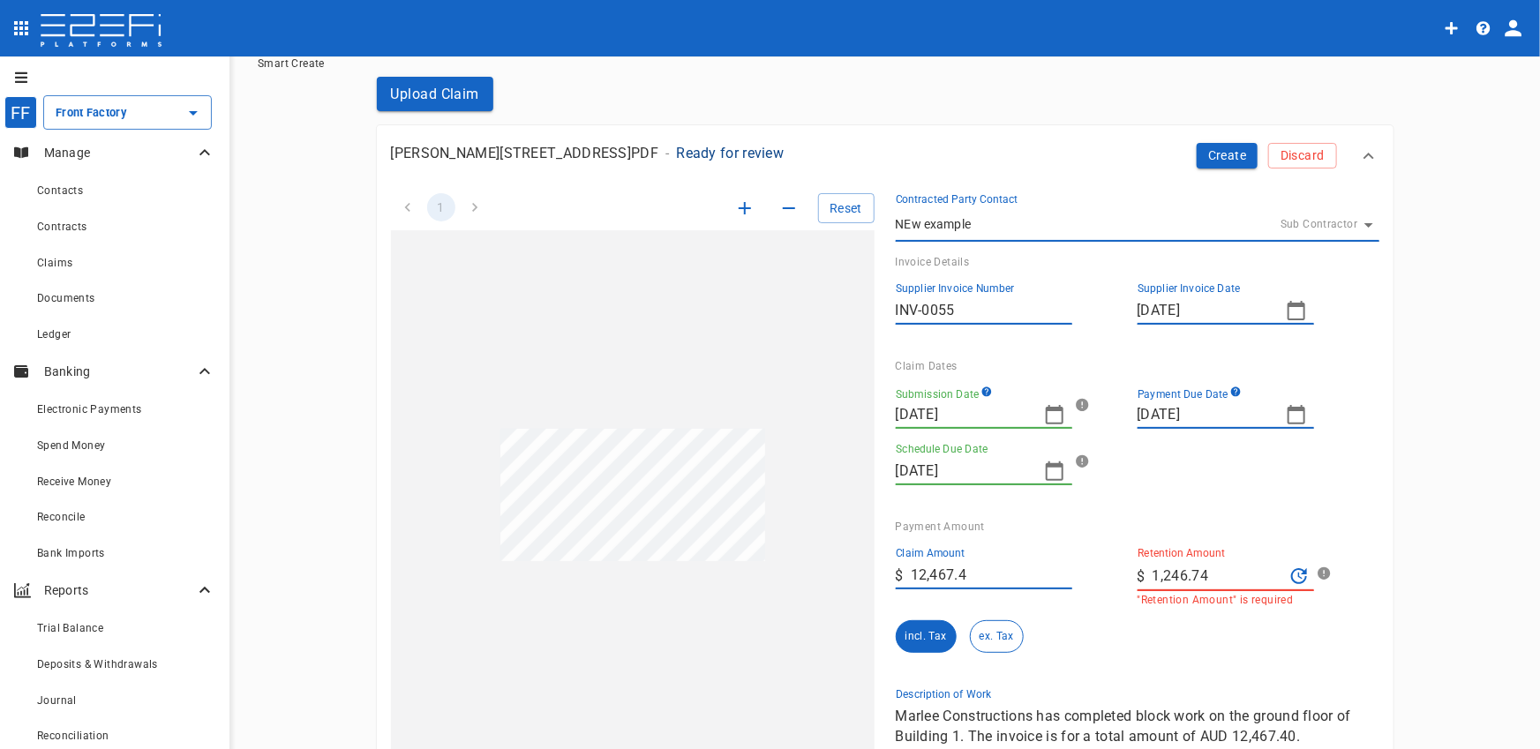
scroll to position [57, 0]
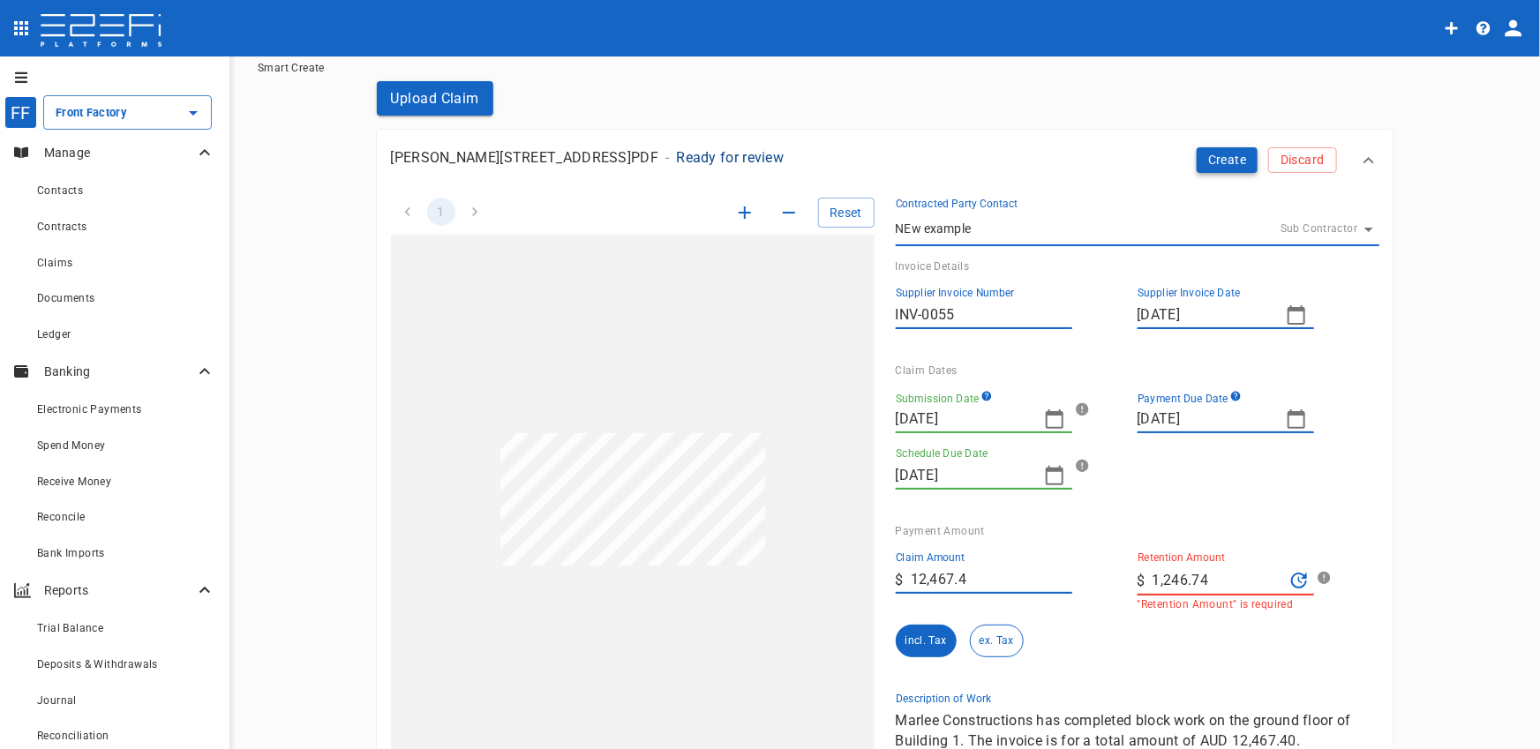
click at [1224, 163] on button "Create" at bounding box center [1228, 160] width 62 height 26
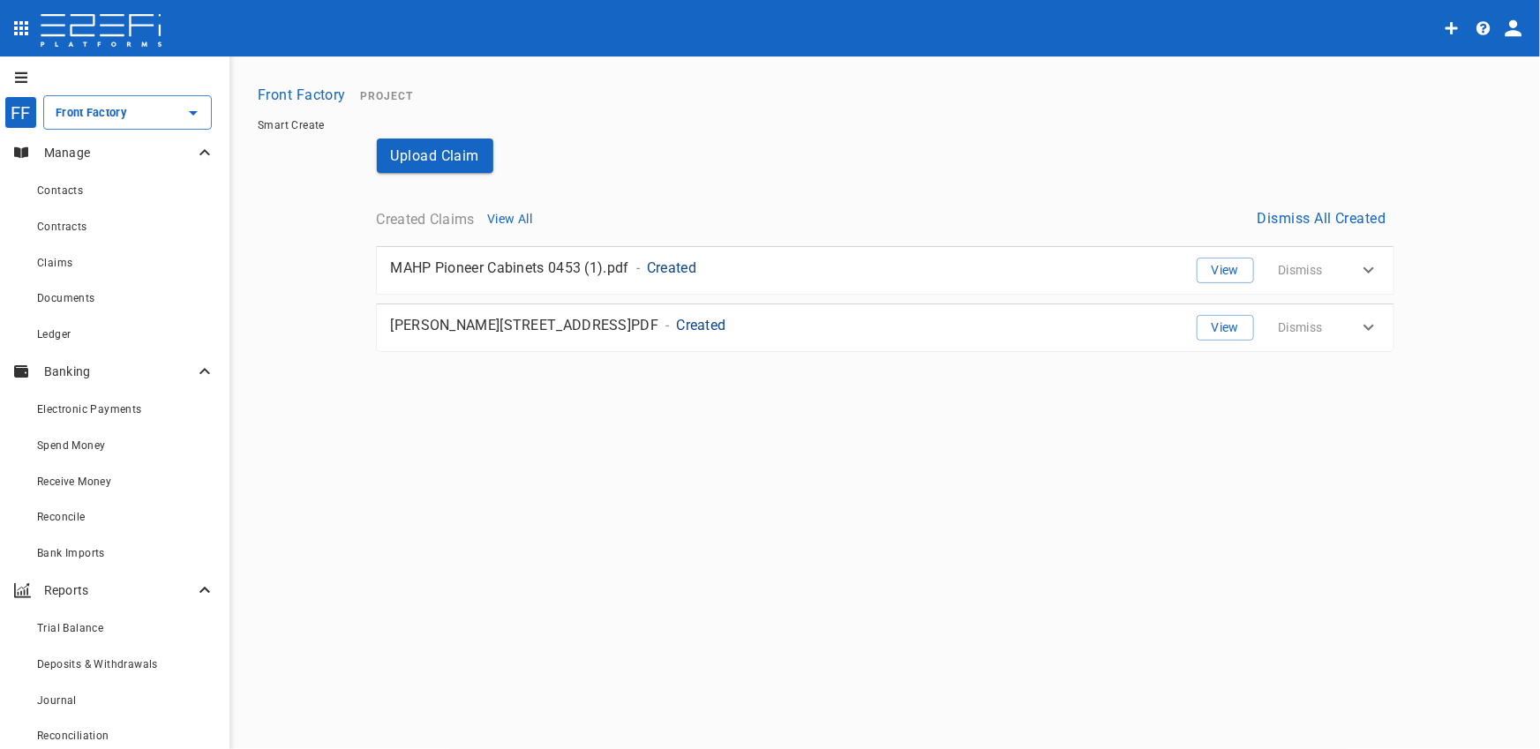
scroll to position [0, 0]
click at [473, 158] on button "Upload Claim" at bounding box center [435, 156] width 117 height 34
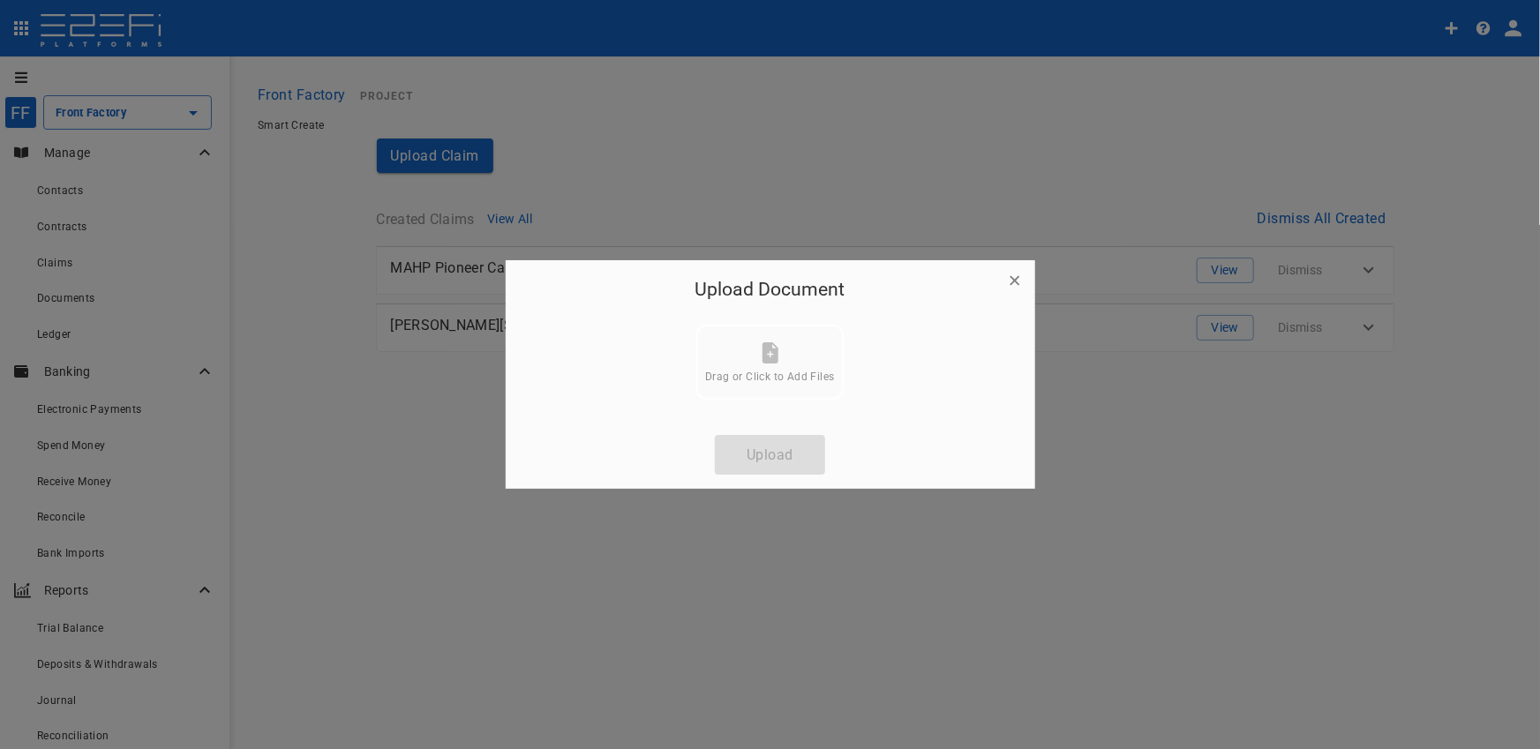
click at [811, 380] on span "Drag or Click to Add Files" at bounding box center [769, 377] width 129 height 12
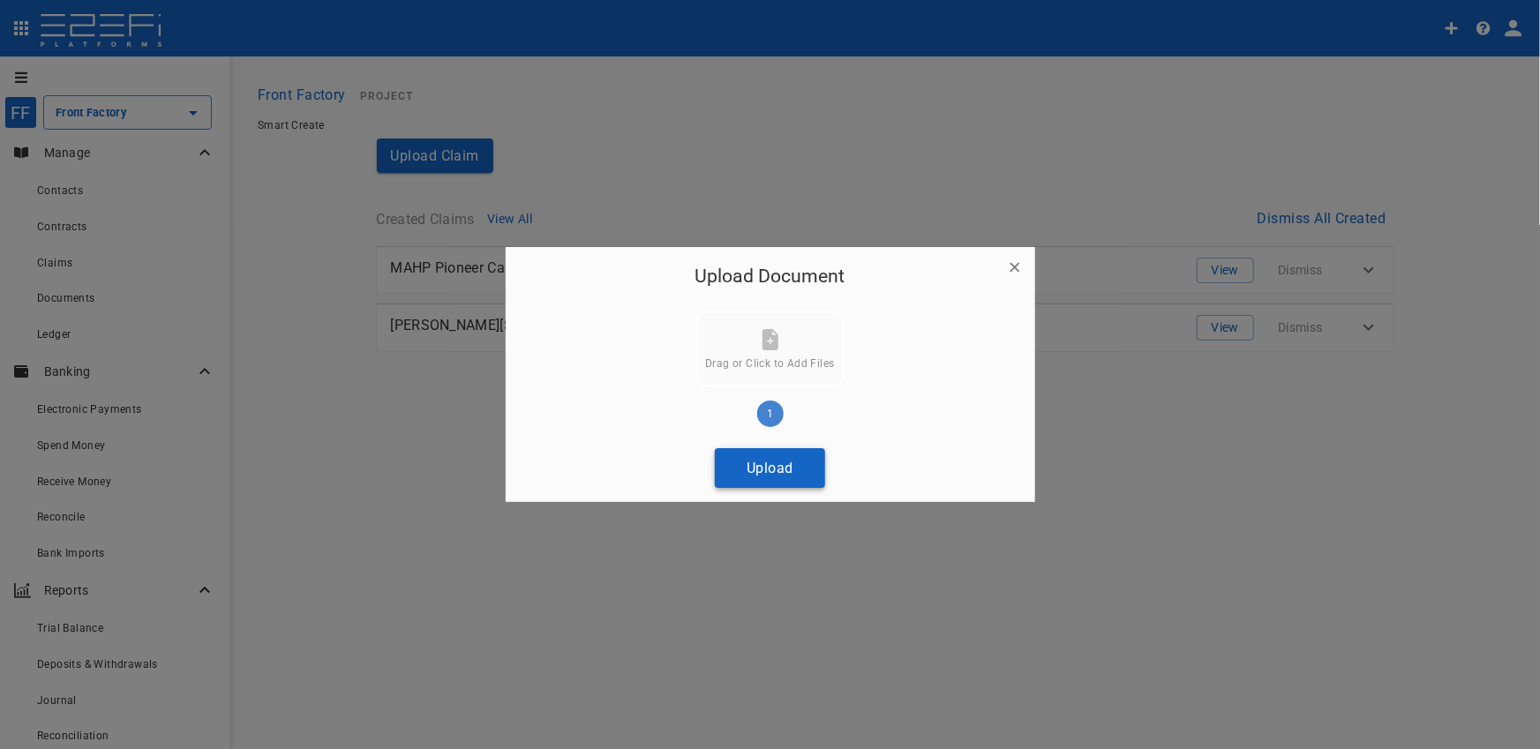
click at [786, 455] on button "Upload" at bounding box center [770, 468] width 110 height 40
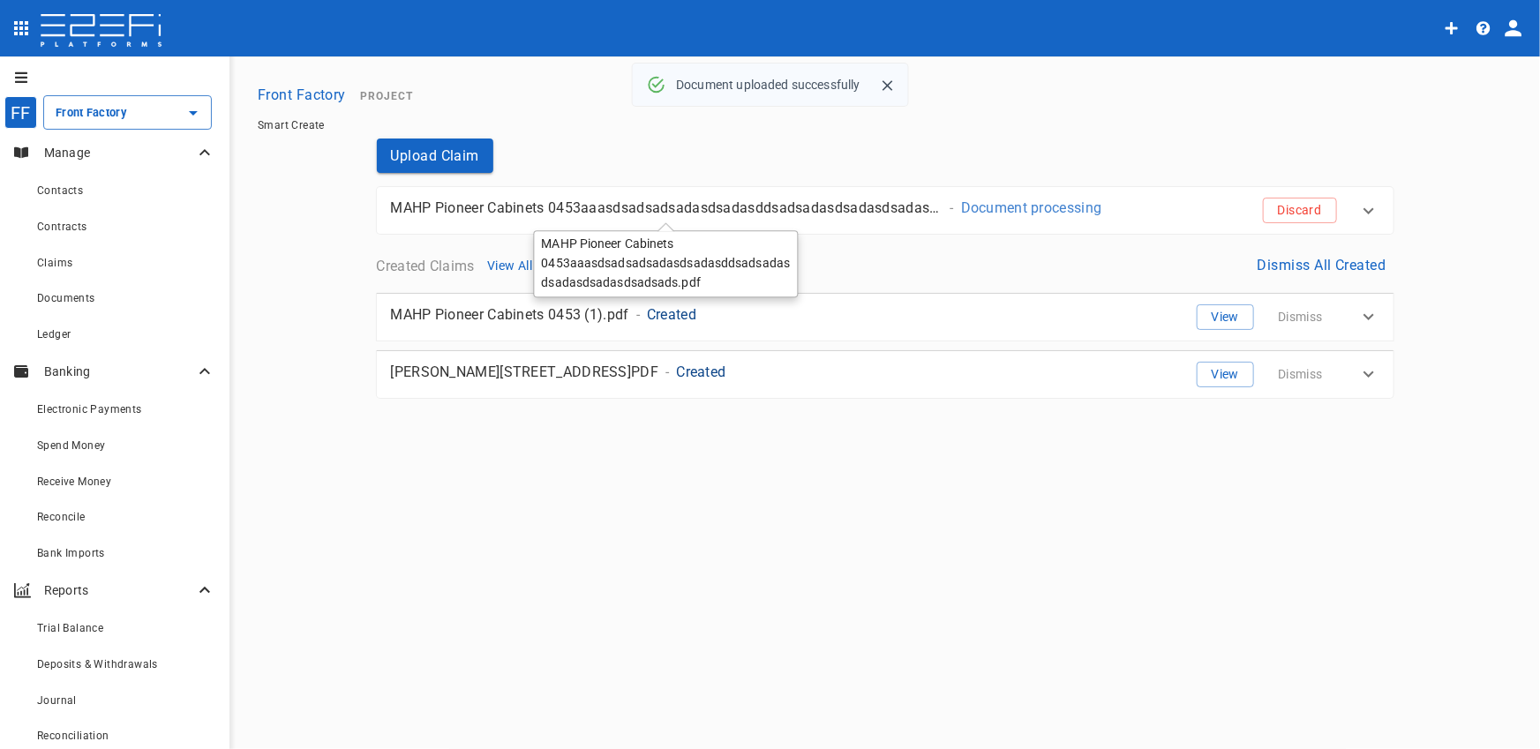
click at [869, 217] on p "MAHP Pioneer Cabinets 0453aaasdsadsadsadasdsadasddsadsadasdsadasdsadasdsadsads.…" at bounding box center [667, 208] width 553 height 20
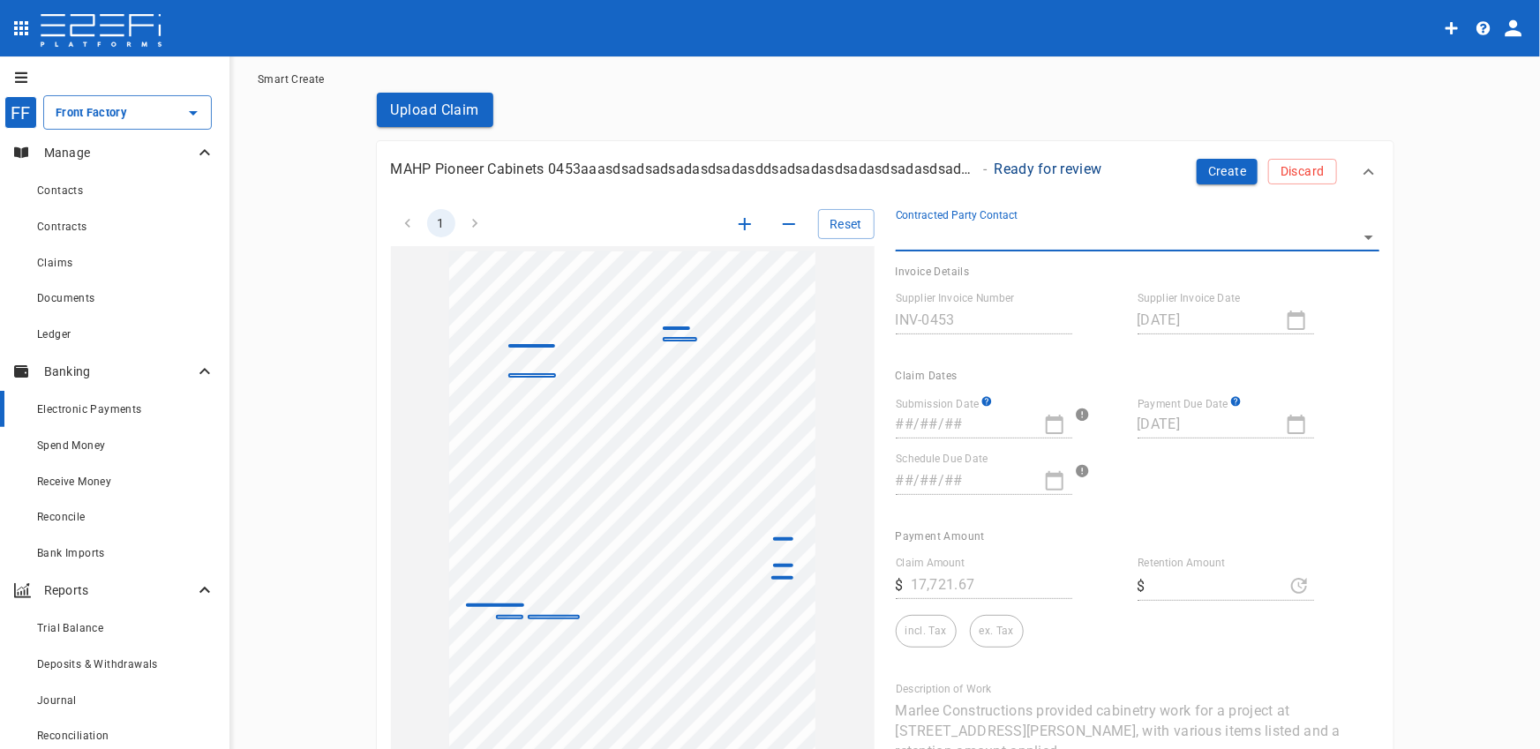
scroll to position [48, 0]
click at [966, 233] on body "FF Front Factory ​ Manage Contacts Contracts Claims Documents Ledger Banking El…" at bounding box center [770, 374] width 1540 height 749
click at [964, 240] on div at bounding box center [770, 374] width 1540 height 749
click at [964, 240] on body "FF Front Factory ​ Manage Contacts Contracts Claims Documents Ledger Banking El…" at bounding box center [770, 374] width 1540 height 749
click at [964, 240] on div at bounding box center [770, 374] width 1540 height 749
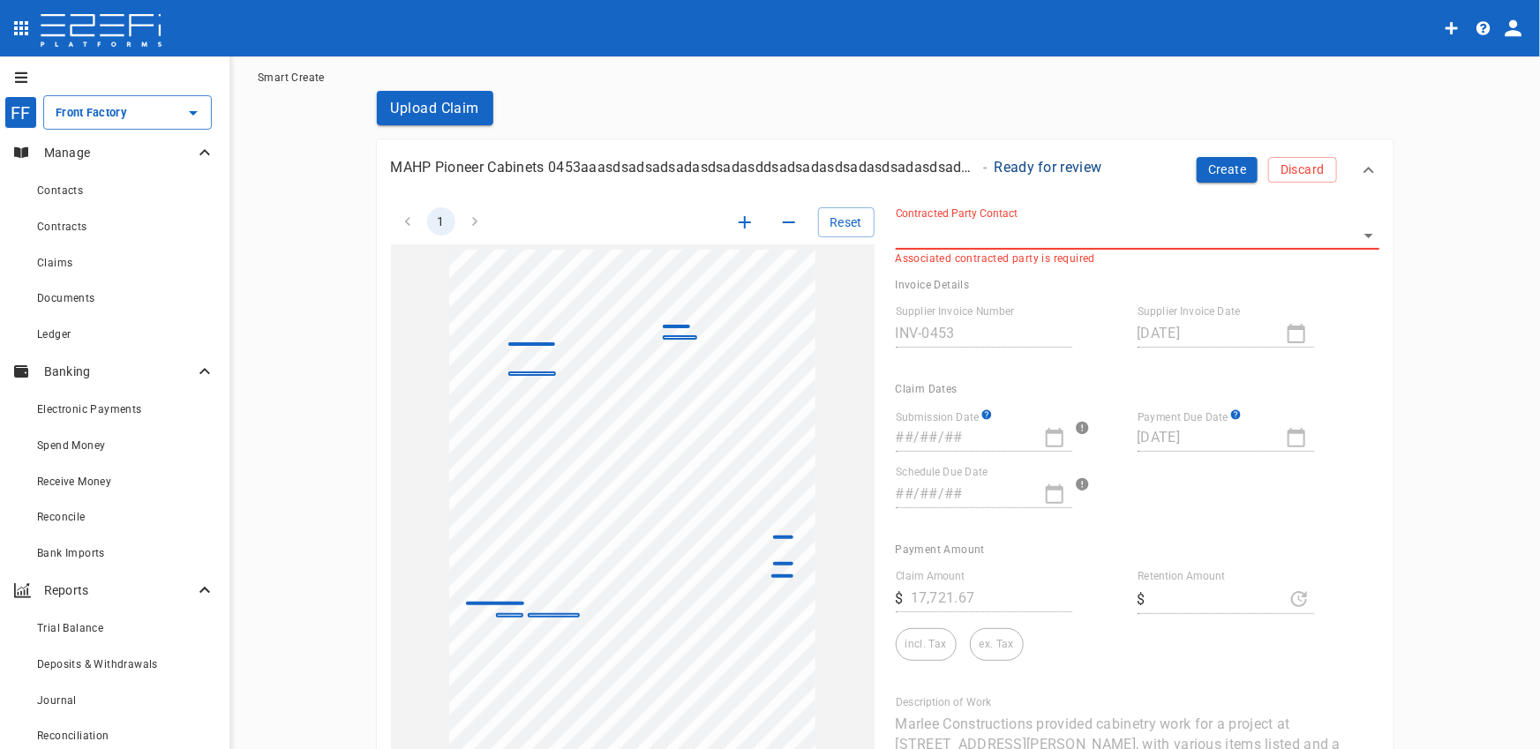
click at [945, 248] on body "FF Front Factory ​ Manage Contacts Contracts Claims Documents Ledger Banking El…" at bounding box center [770, 374] width 1540 height 749
click at [946, 271] on p "NEw example" at bounding box center [942, 276] width 76 height 18
type input "FJRDP0F000028G4C"
type input "[DATE]"
type input "413.09"
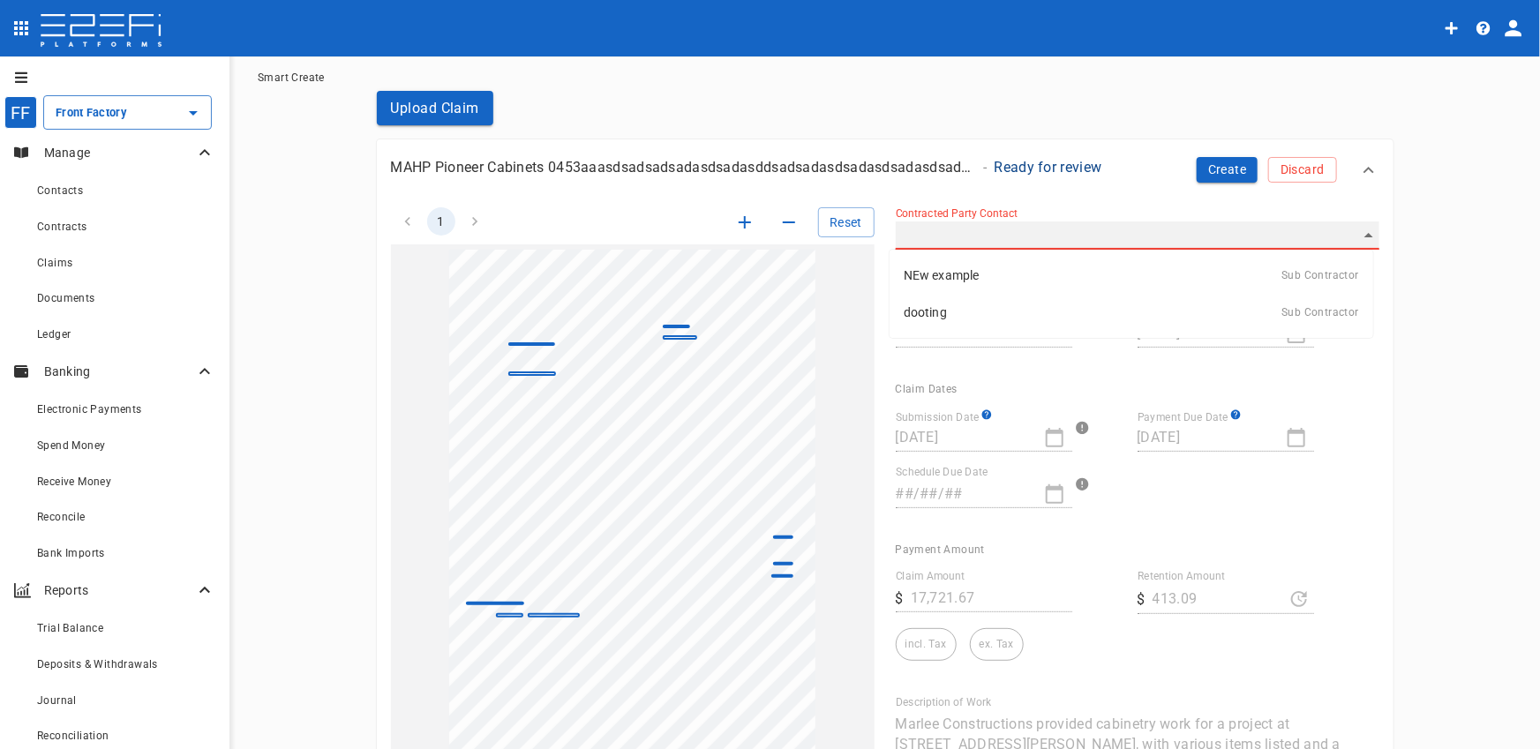
type input "[DATE]"
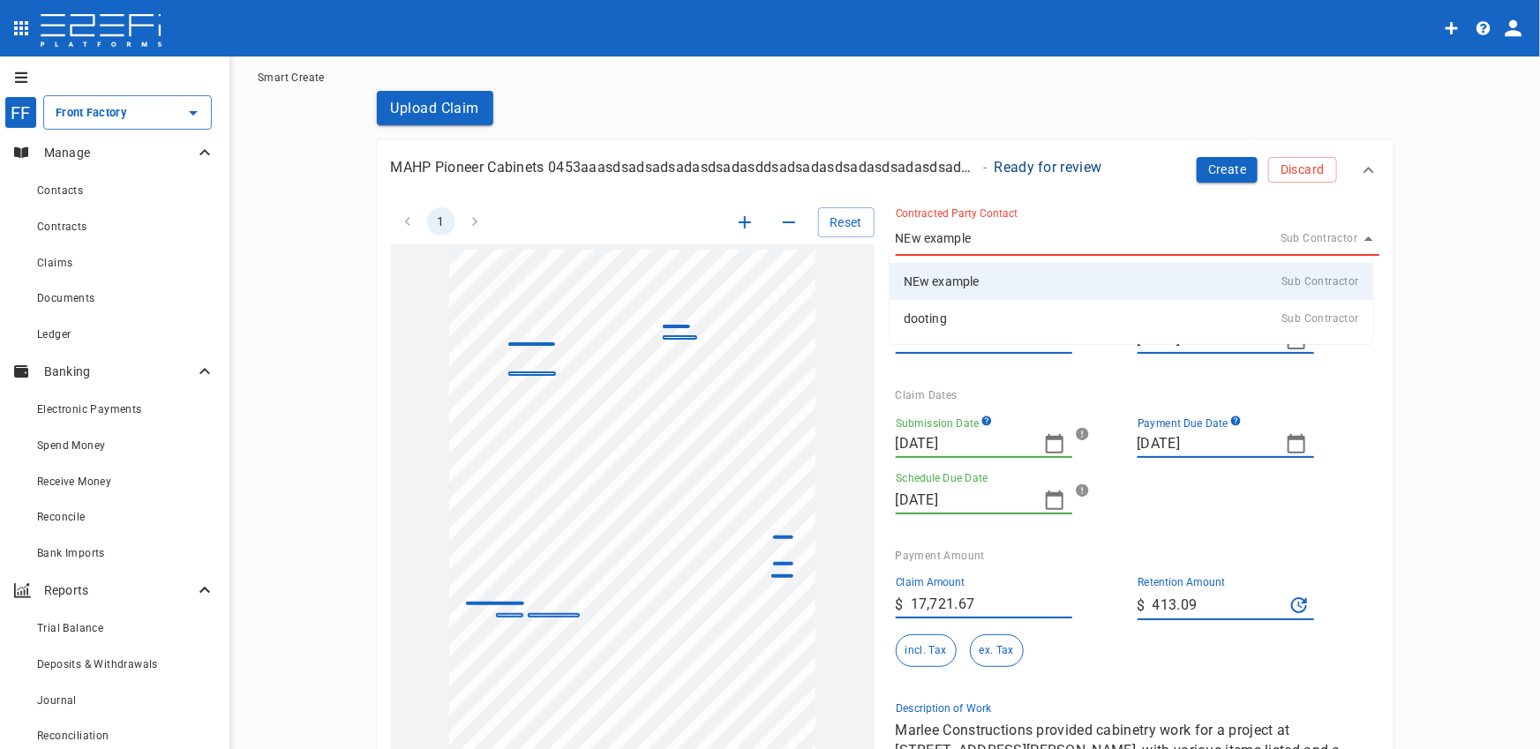
click at [949, 232] on body "FF Front Factory ​ Manage Contacts Contracts Claims Documents Ledger Banking El…" at bounding box center [770, 374] width 1540 height 749
click at [959, 323] on div "dooting Sub Contractor" at bounding box center [1131, 318] width 455 height 26
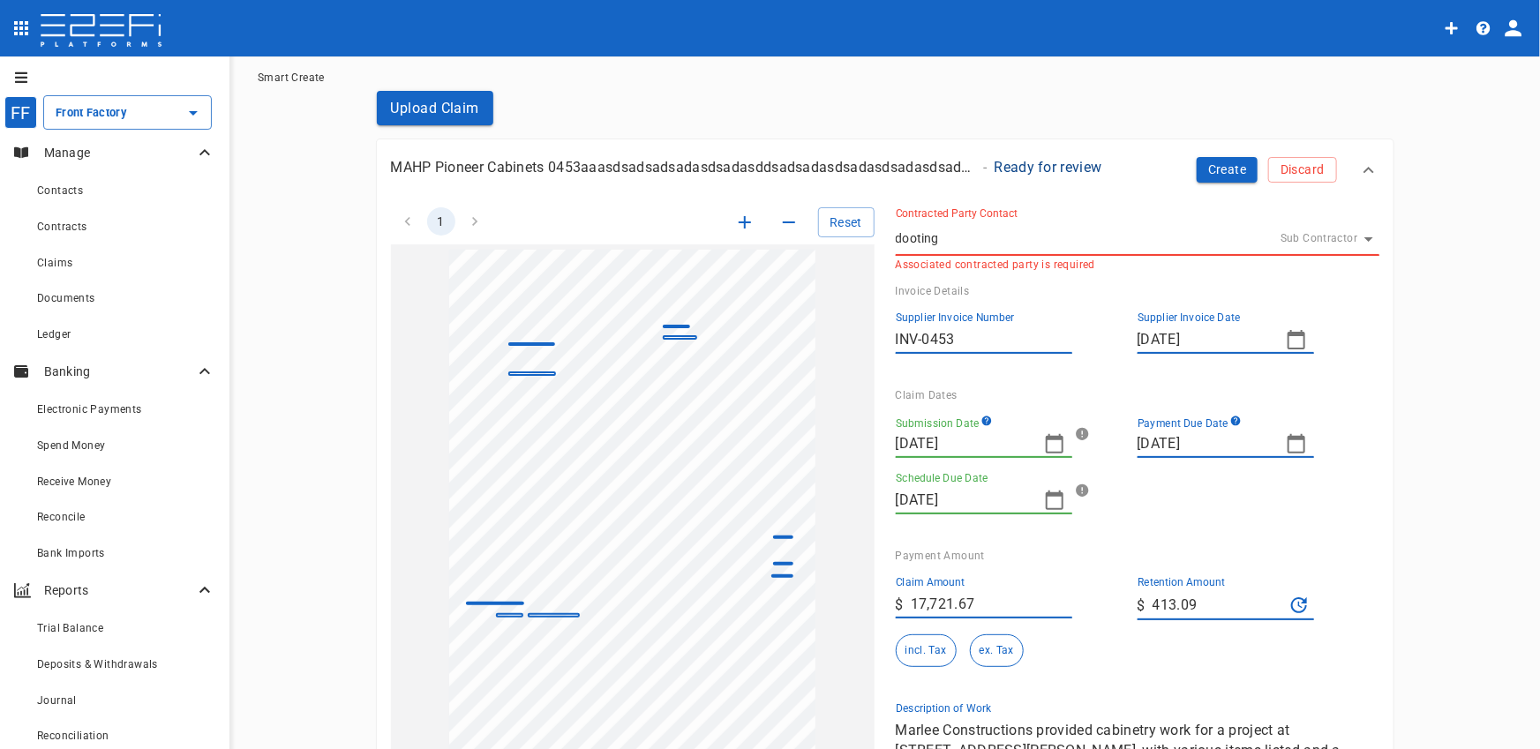
click at [969, 251] on body "FF Front Factory ​ Manage Contacts Contracts Claims Documents Ledger Banking El…" at bounding box center [770, 374] width 1540 height 749
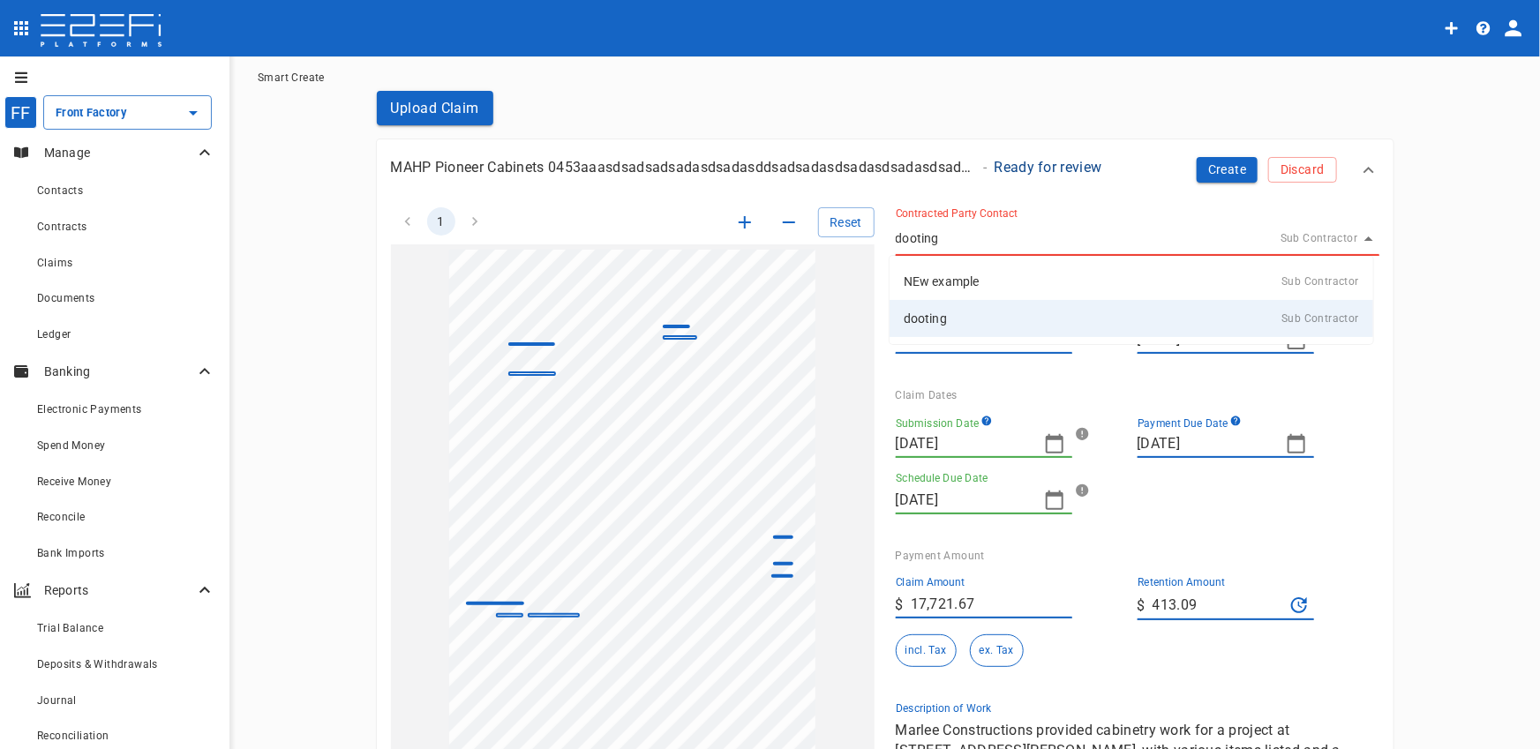
click at [959, 275] on p "NEw example" at bounding box center [942, 282] width 76 height 18
type input "FJRDP0F000028G4C"
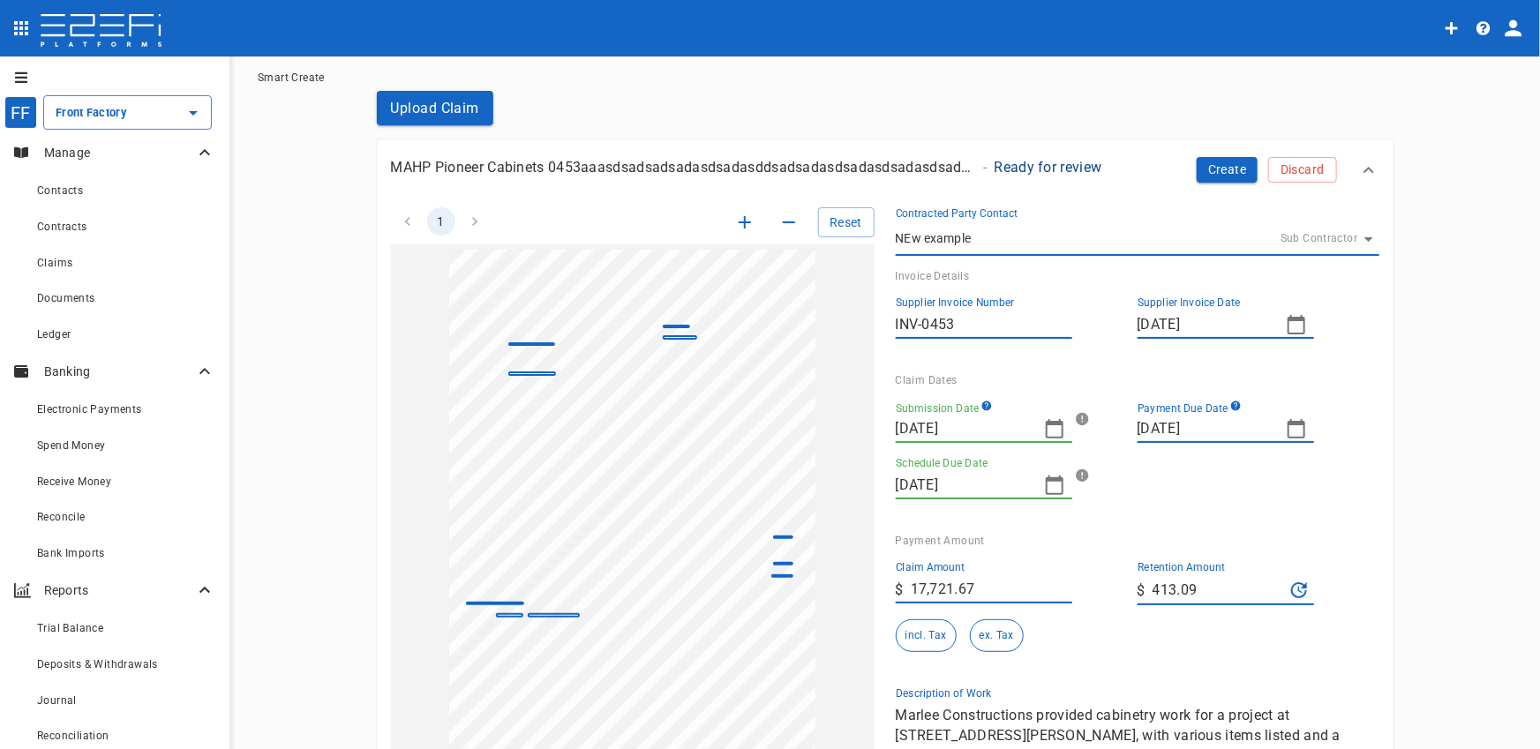
click at [1290, 340] on button "button" at bounding box center [1296, 324] width 35 height 35
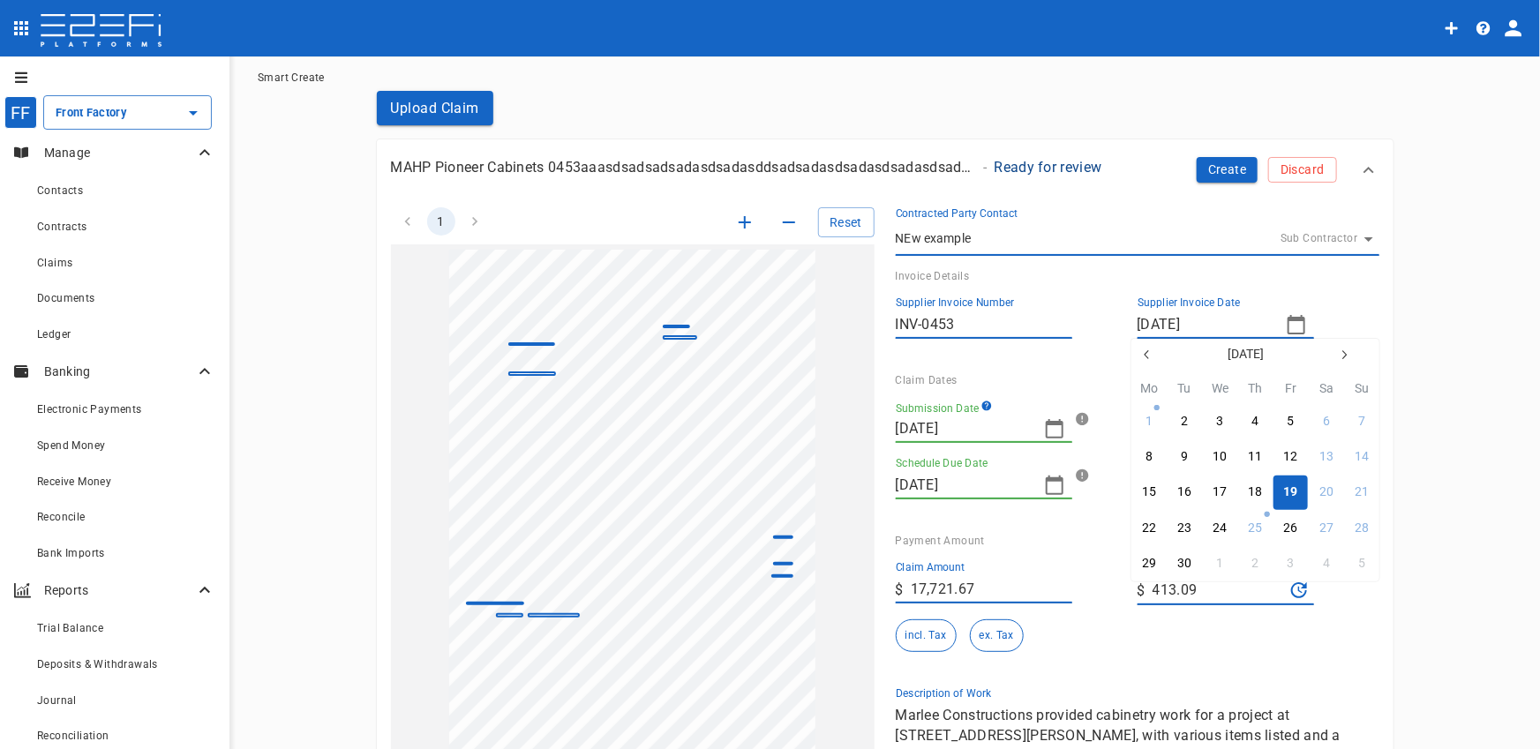
click at [1283, 335] on div at bounding box center [770, 374] width 1540 height 749
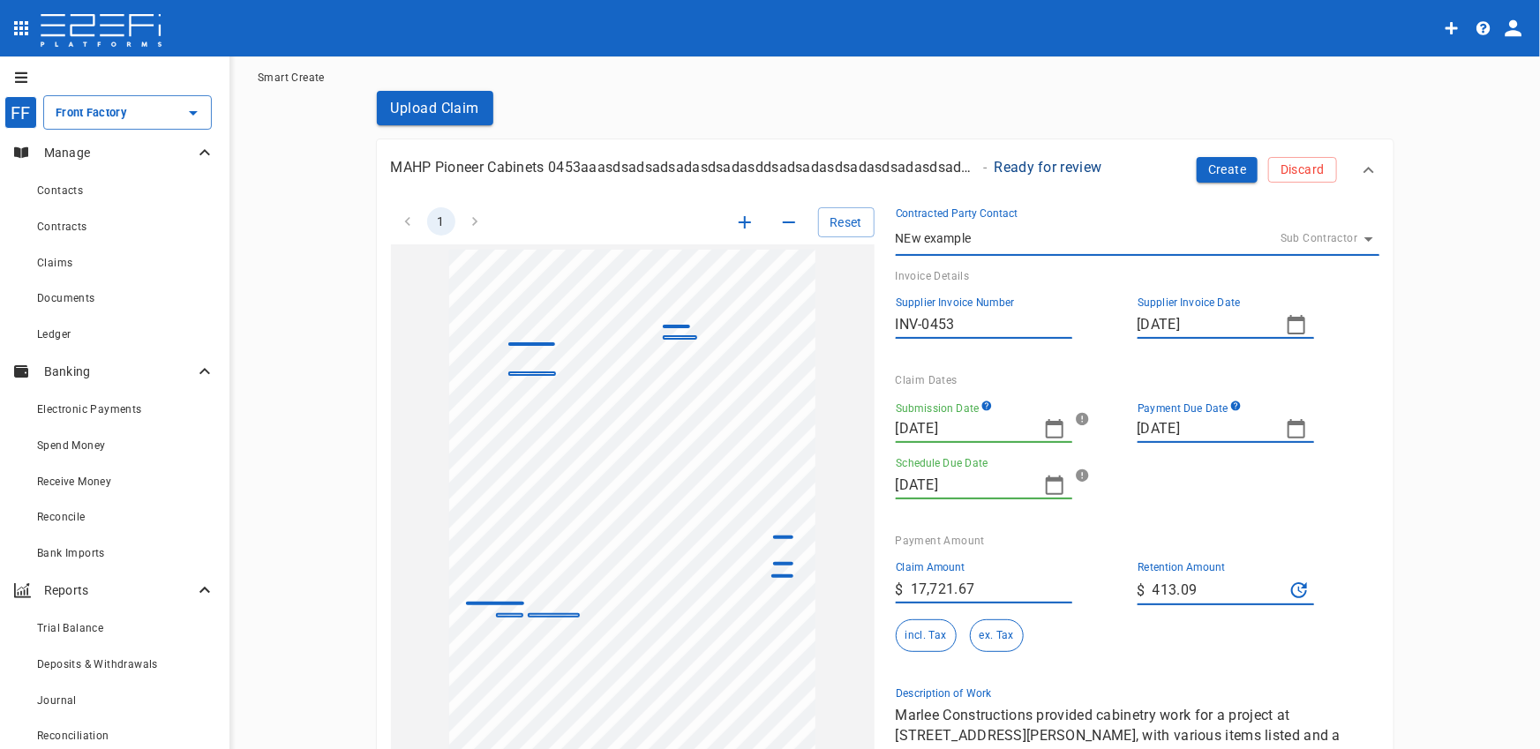
click at [1287, 339] on button "button" at bounding box center [1296, 324] width 35 height 35
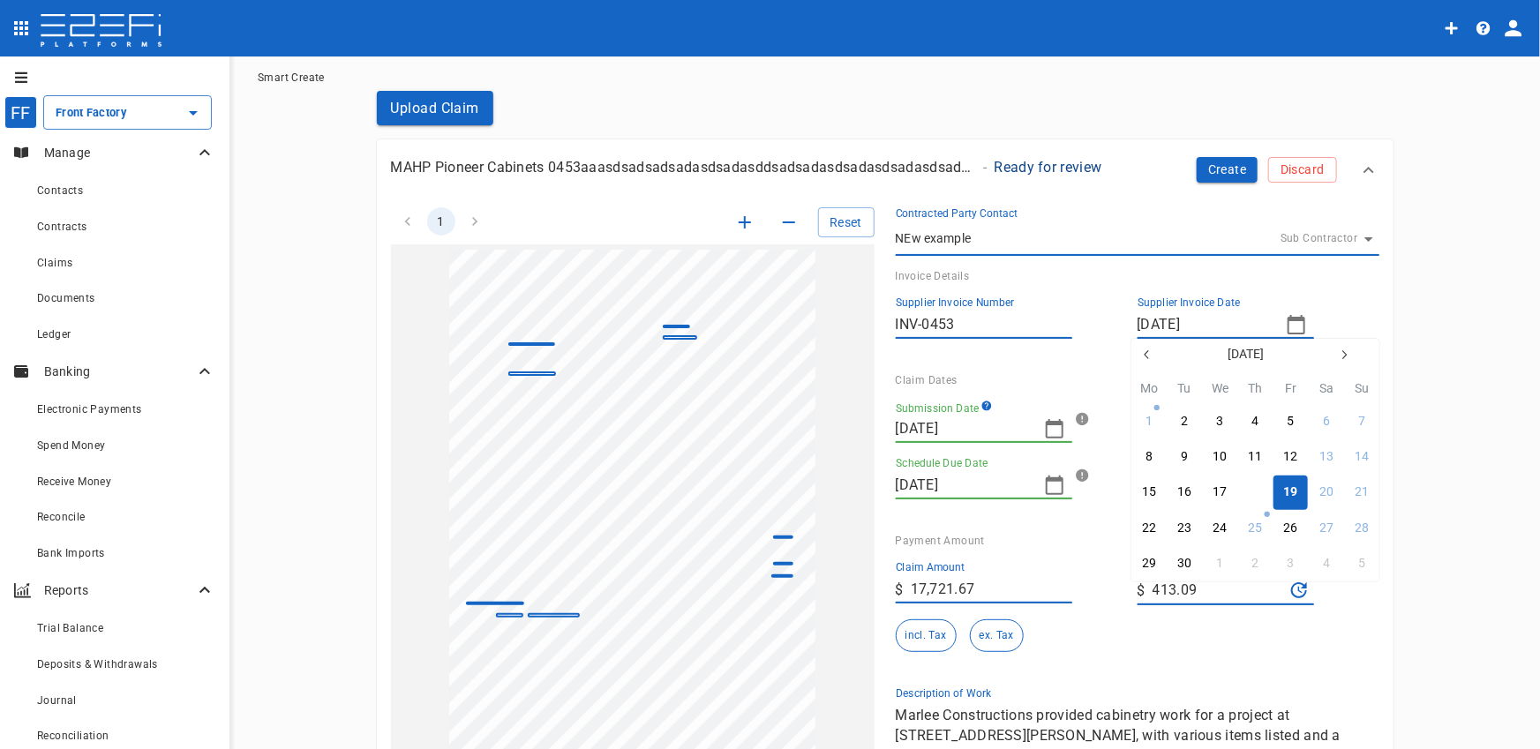
click at [1259, 493] on div "18" at bounding box center [1256, 492] width 14 height 19
type input "[DATE]"
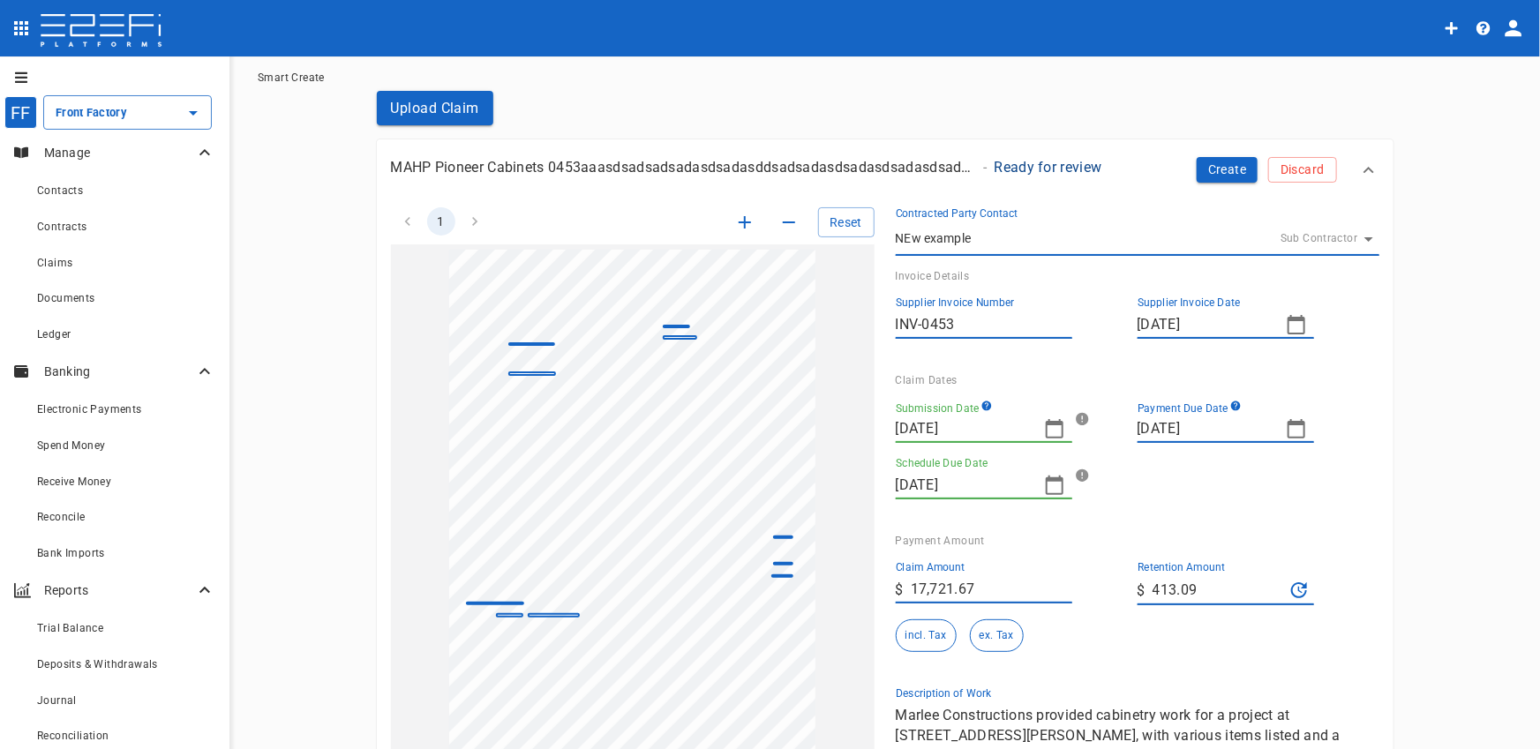
click at [1326, 462] on div "Submission Date [DATE] Payment Due Date [DATE] Schedule Due Date [DATE]" at bounding box center [1124, 443] width 484 height 113
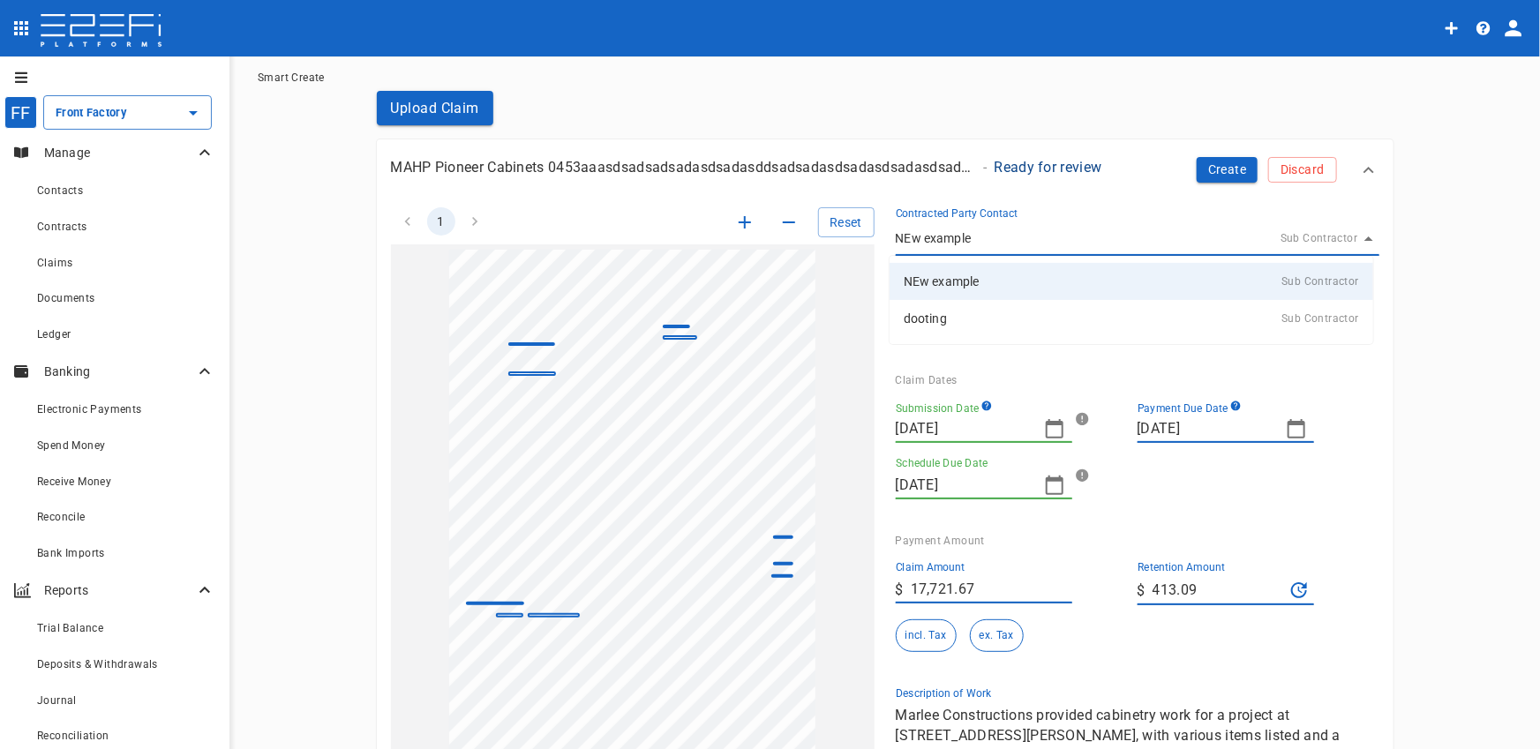
click at [1207, 244] on body "FF Front Factory ​ Manage Contacts Contracts Claims Documents Ledger Banking El…" at bounding box center [770, 374] width 1540 height 749
click at [1410, 282] on div at bounding box center [770, 374] width 1540 height 749
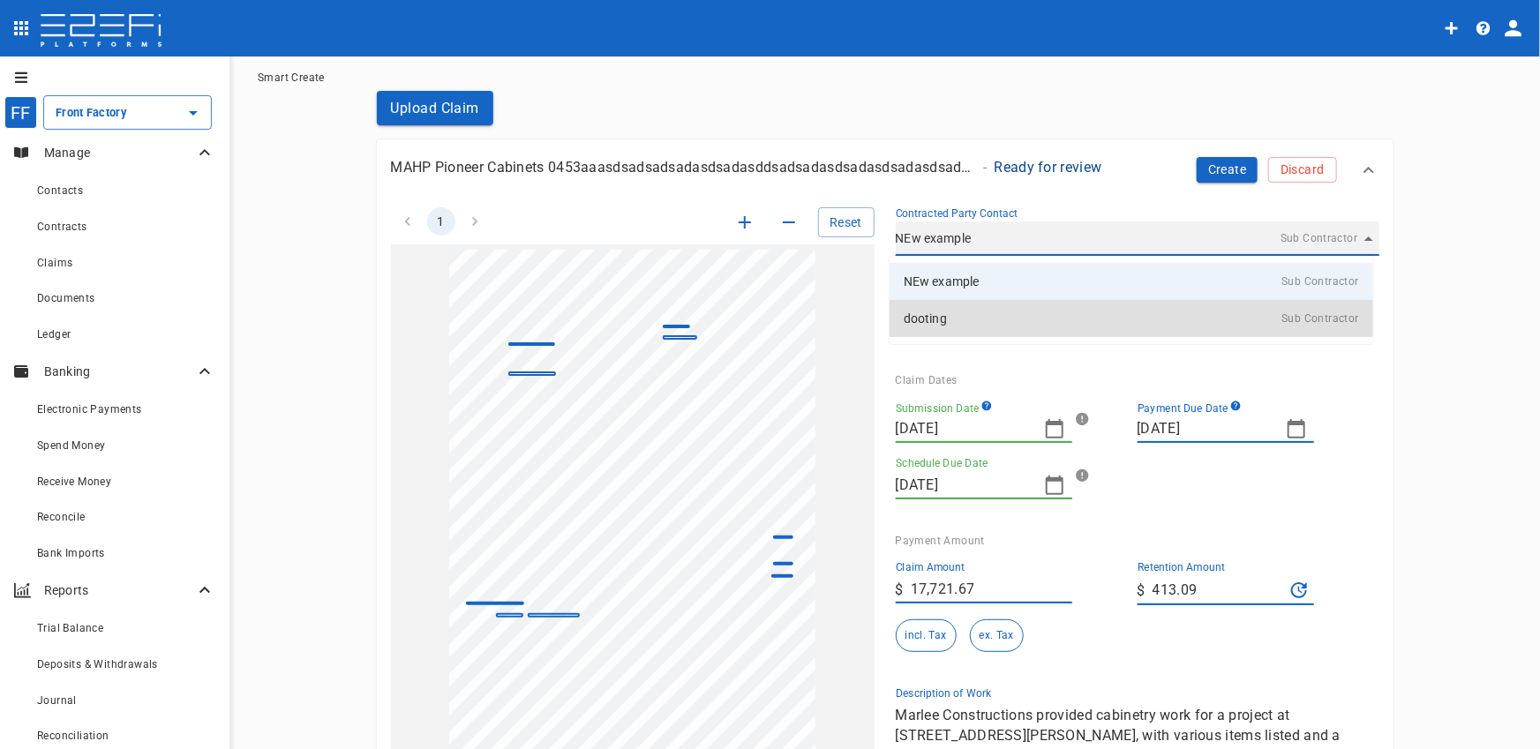
type input "DWJ3X6RG00028G4C"
type input "[DATE]"
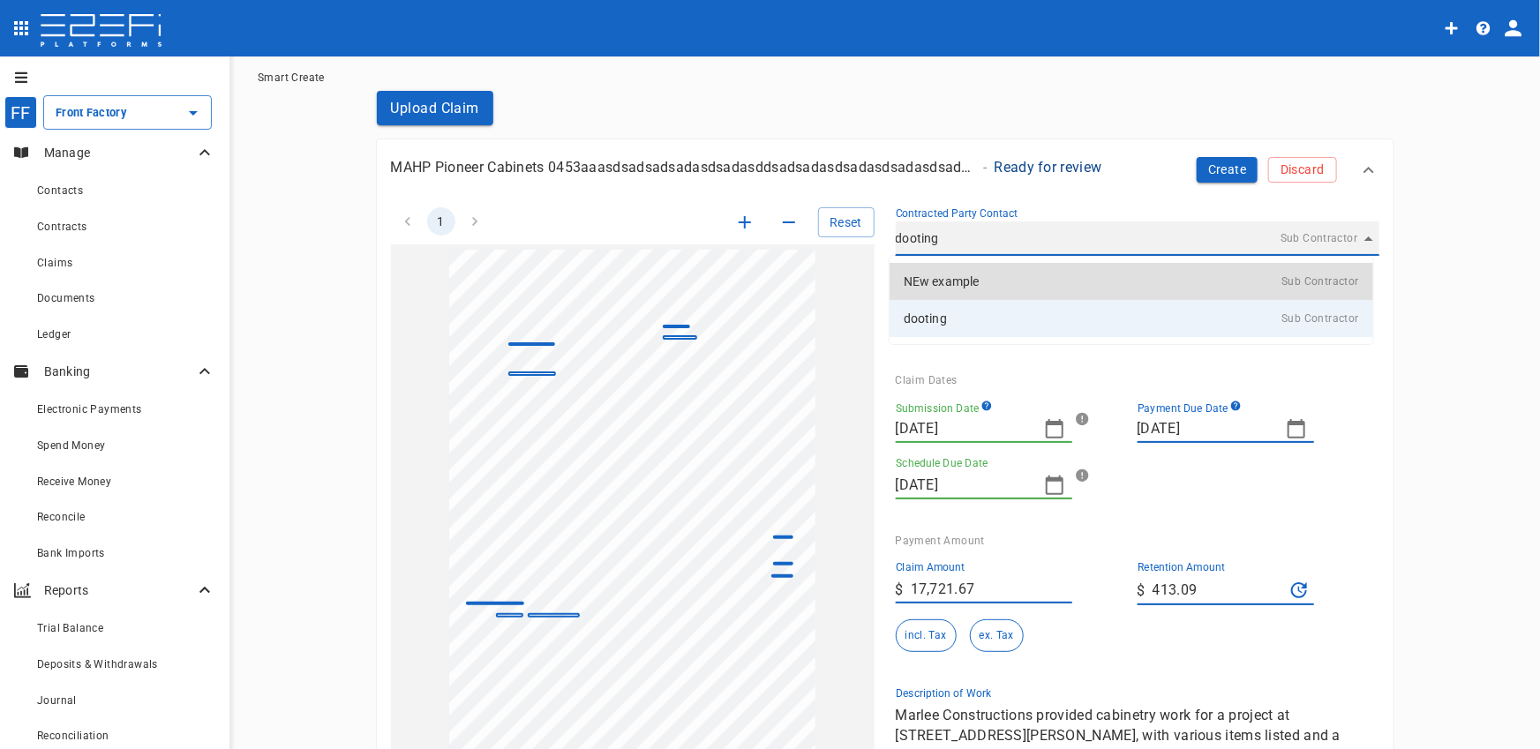
type input "FJRDP0F000028G4C"
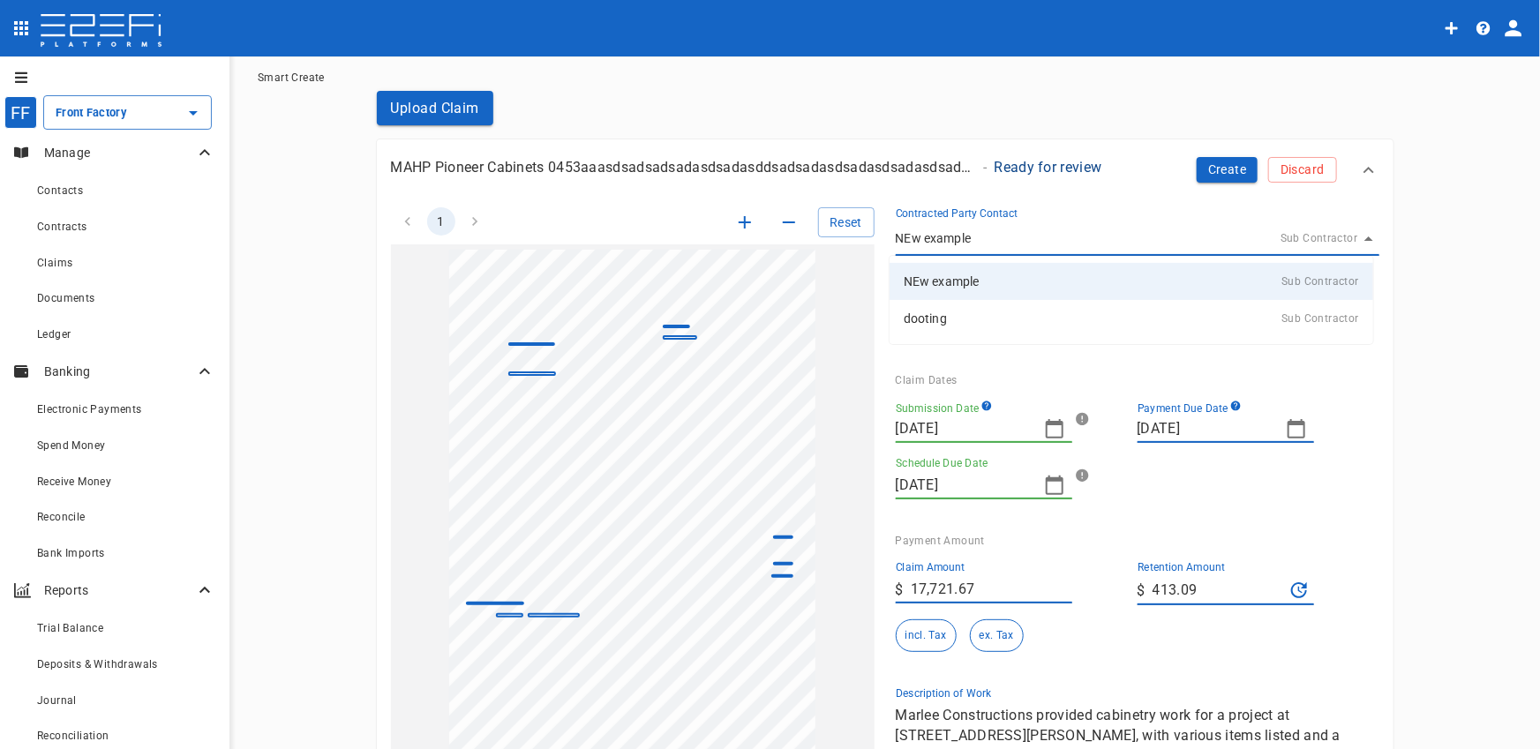
click at [1402, 290] on div at bounding box center [770, 374] width 1540 height 749
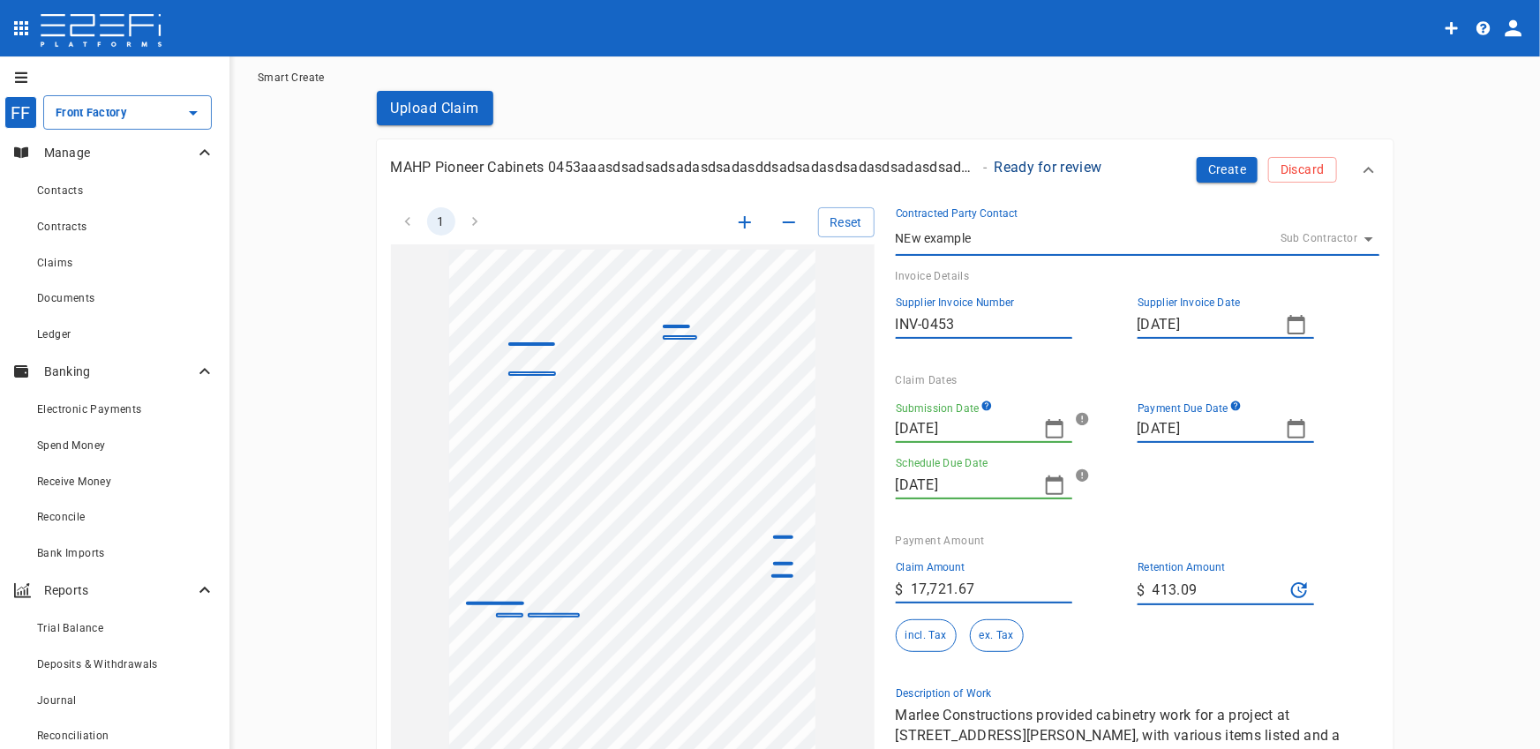
click at [1306, 298] on div "Supplier Invoice Date [DATE]" at bounding box center [1226, 318] width 177 height 42
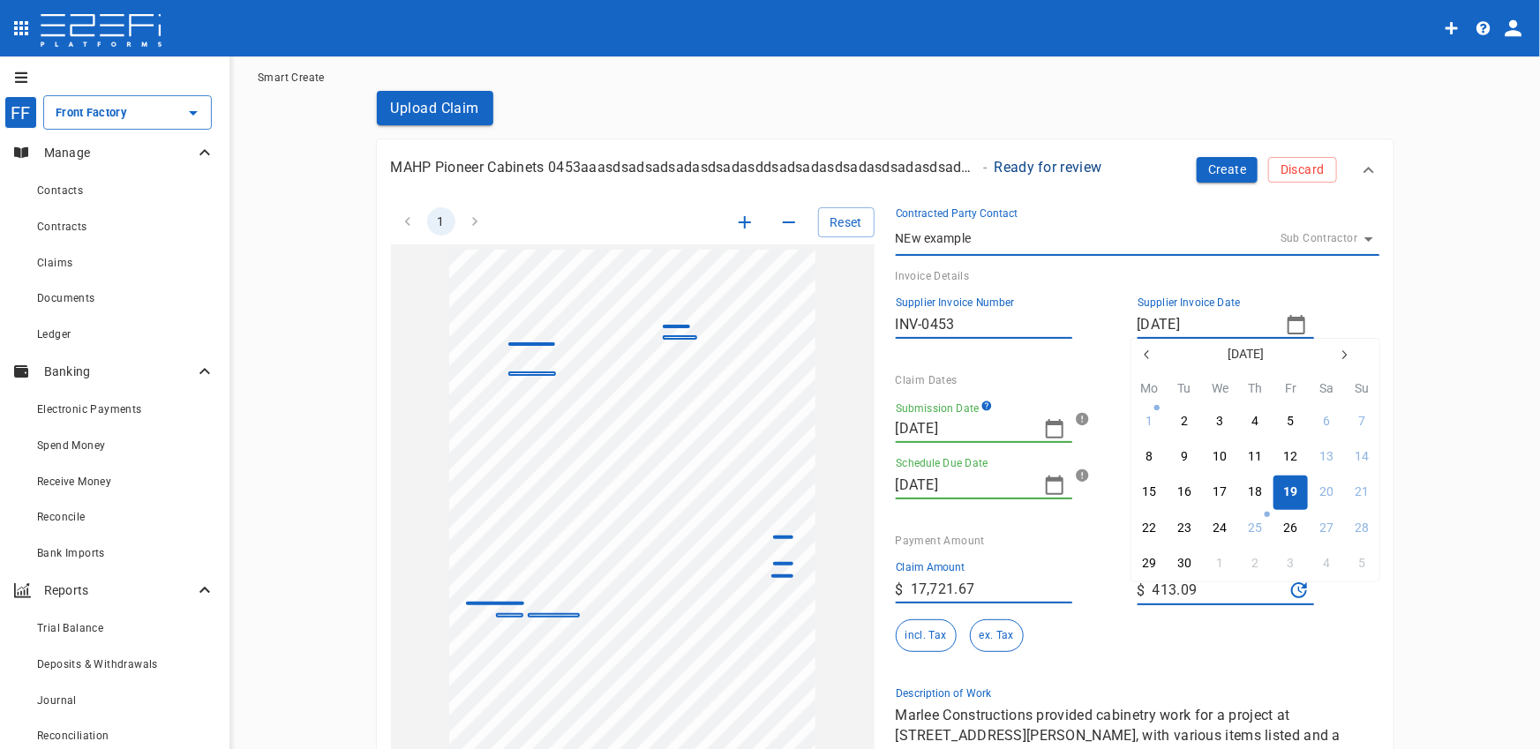
click at [1246, 307] on div at bounding box center [770, 374] width 1540 height 749
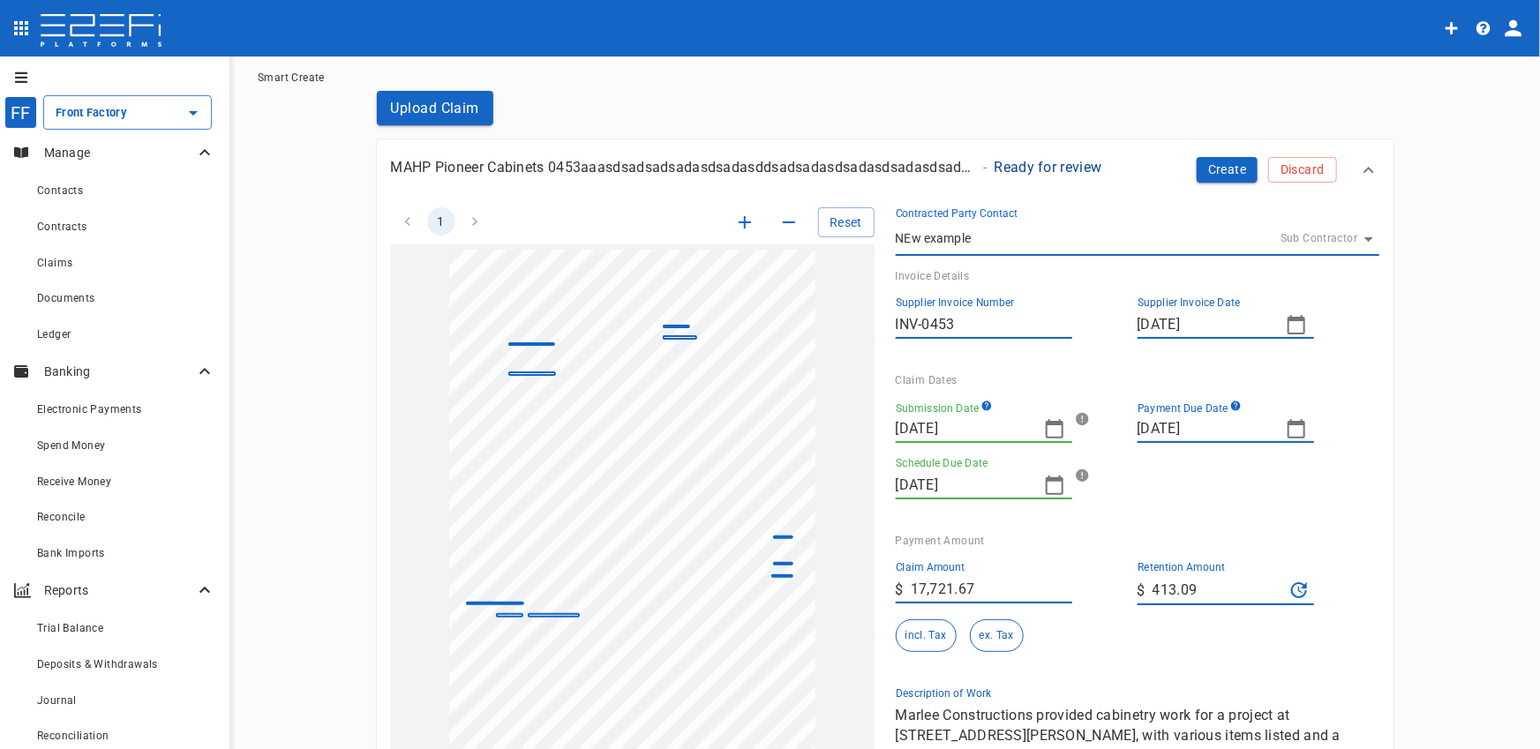
click at [1287, 292] on div "Supplier Invoice Date [DATE]" at bounding box center [1245, 310] width 242 height 56
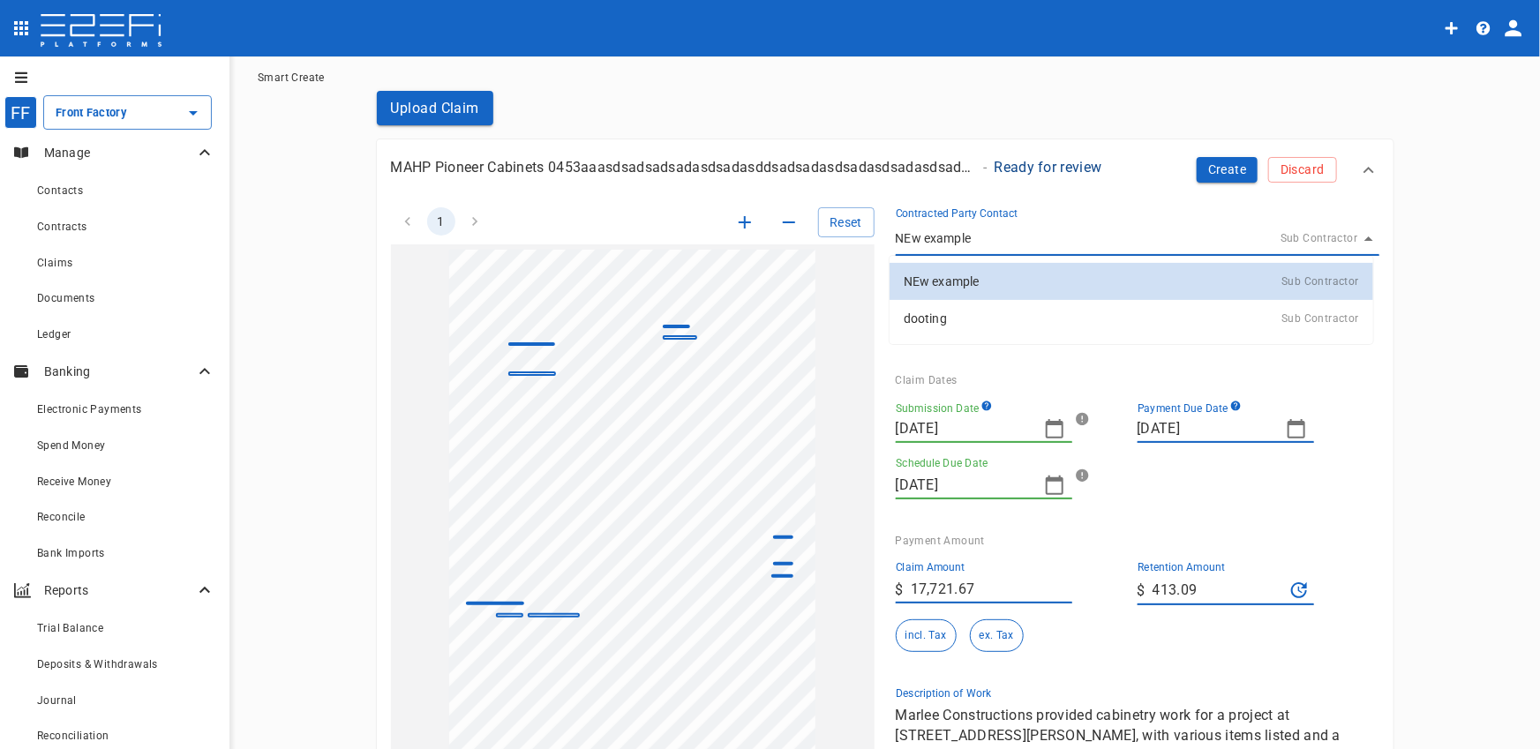
click at [1155, 241] on body "FF Front Factory ​ Manage Contacts Contracts Claims Documents Ledger Banking El…" at bounding box center [770, 374] width 1540 height 749
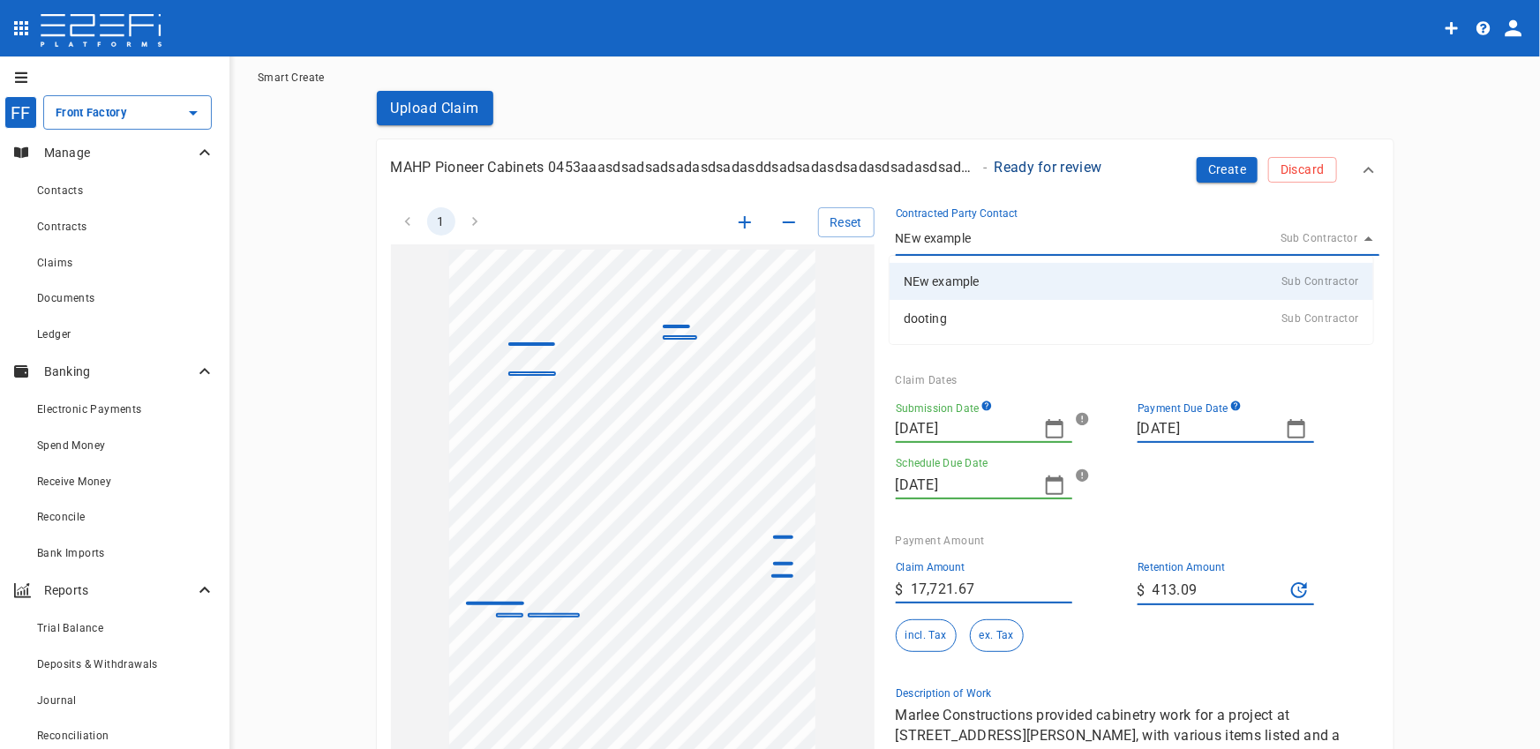
click at [1150, 192] on div at bounding box center [770, 374] width 1540 height 749
